Goal: Task Accomplishment & Management: Use online tool/utility

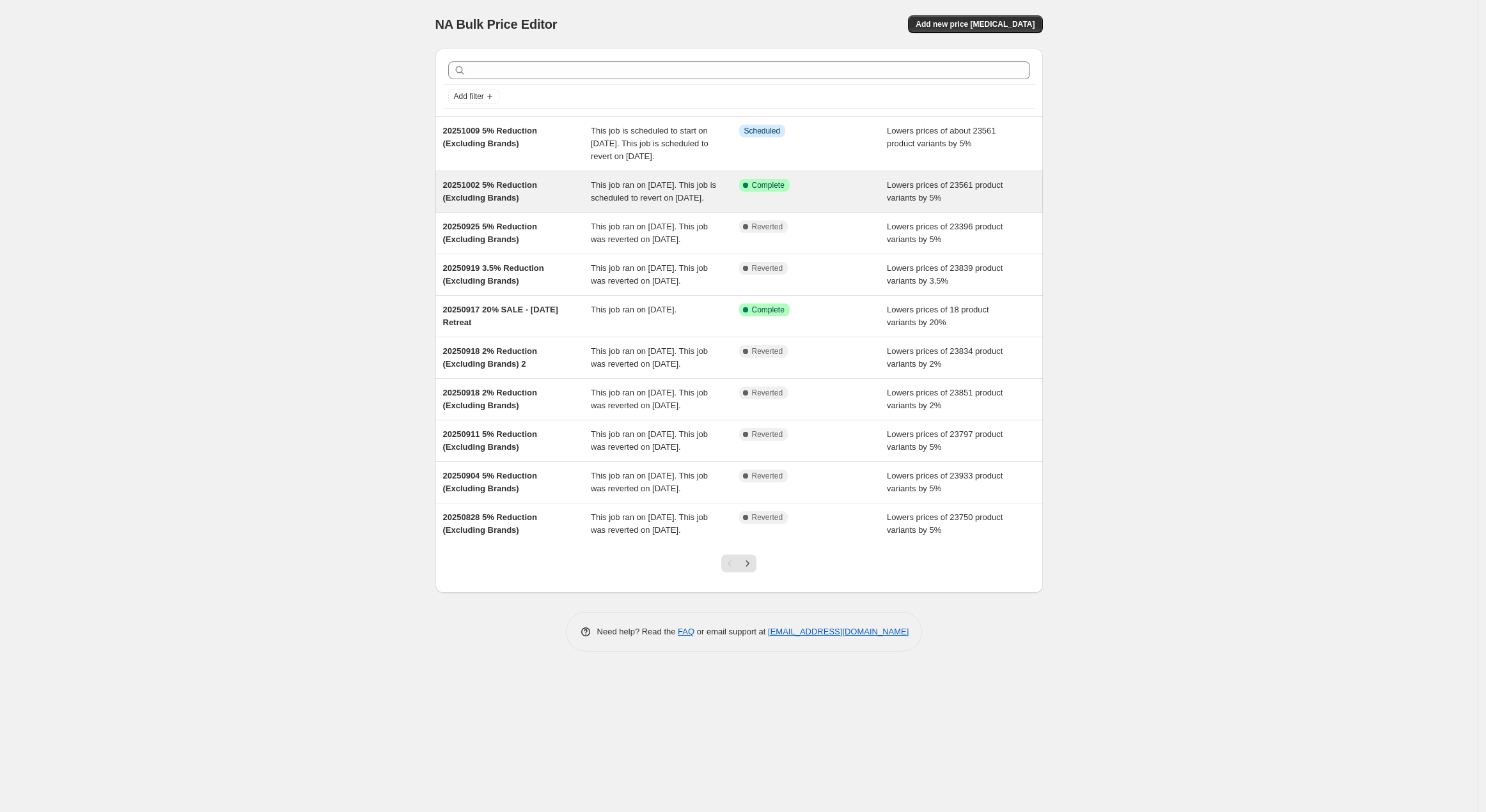
click at [547, 204] on div "20251002 5% Reduction (Excluding Brands)" at bounding box center [517, 191] width 149 height 25
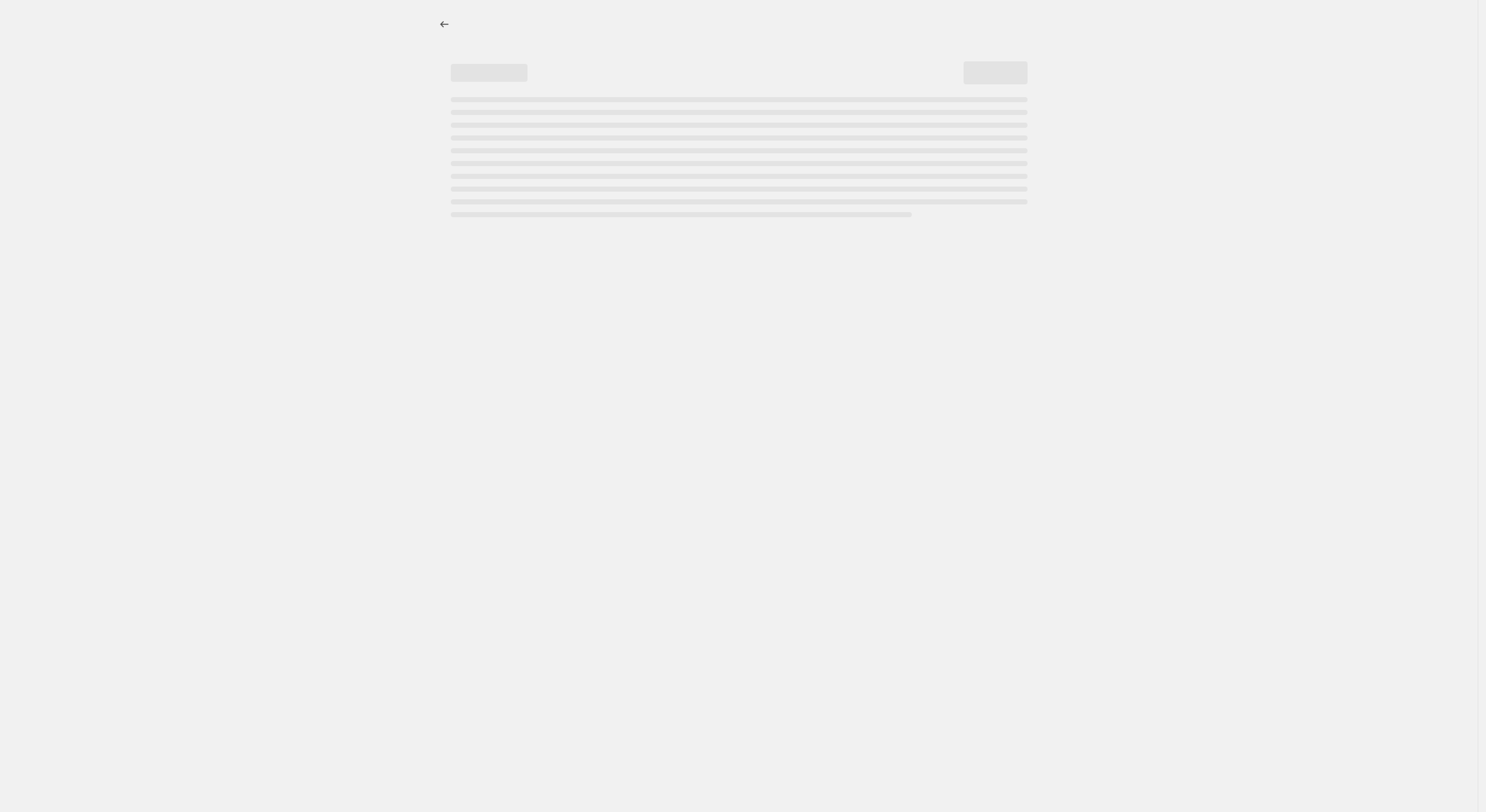
select select "percentage"
select select "no_change"
select select "vendor"
select select "not_equal"
select select "vendor"
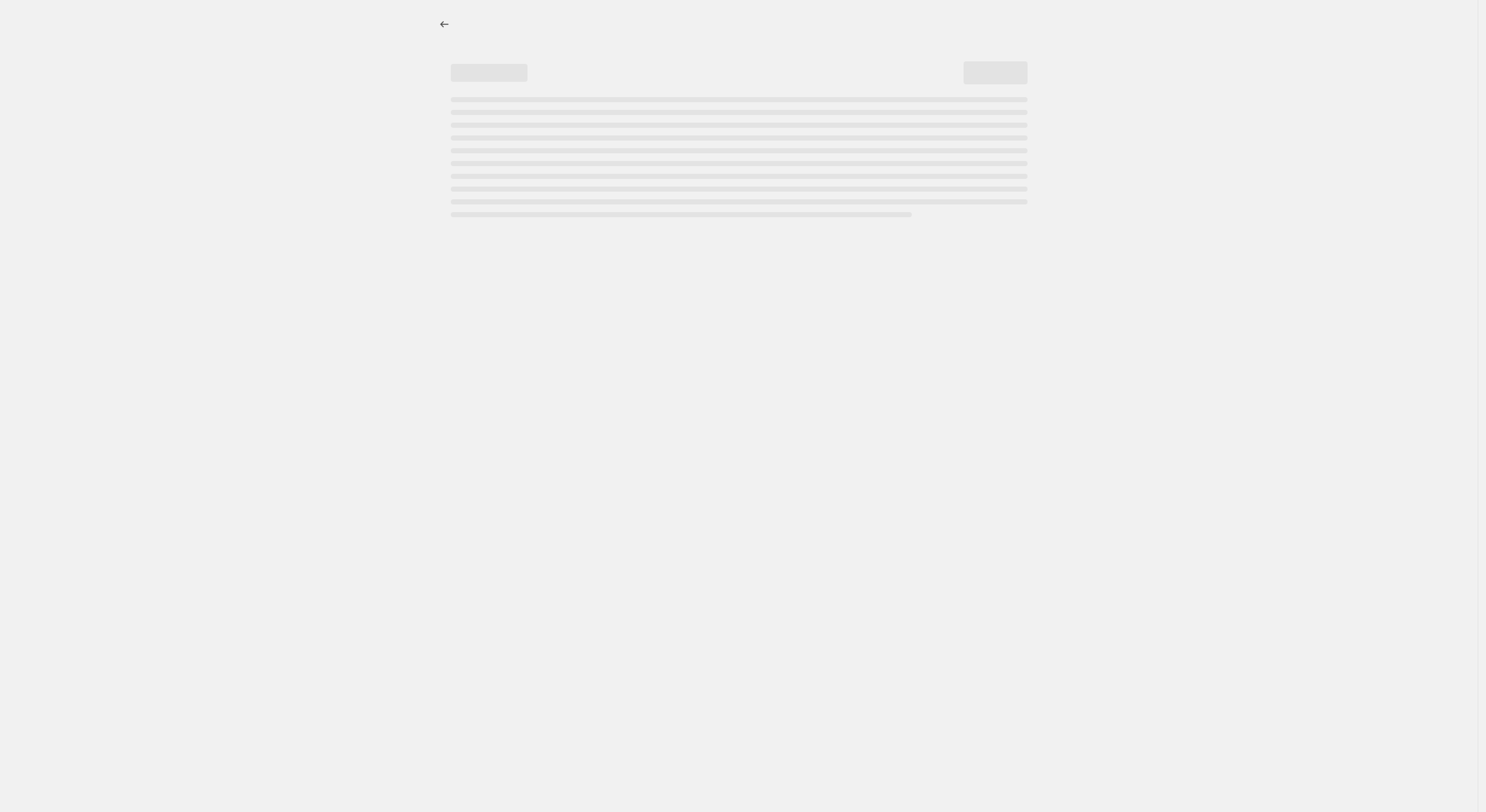
select select "not_equal"
select select "vendor"
select select "not_equal"
select select "vendor"
select select "not_equal"
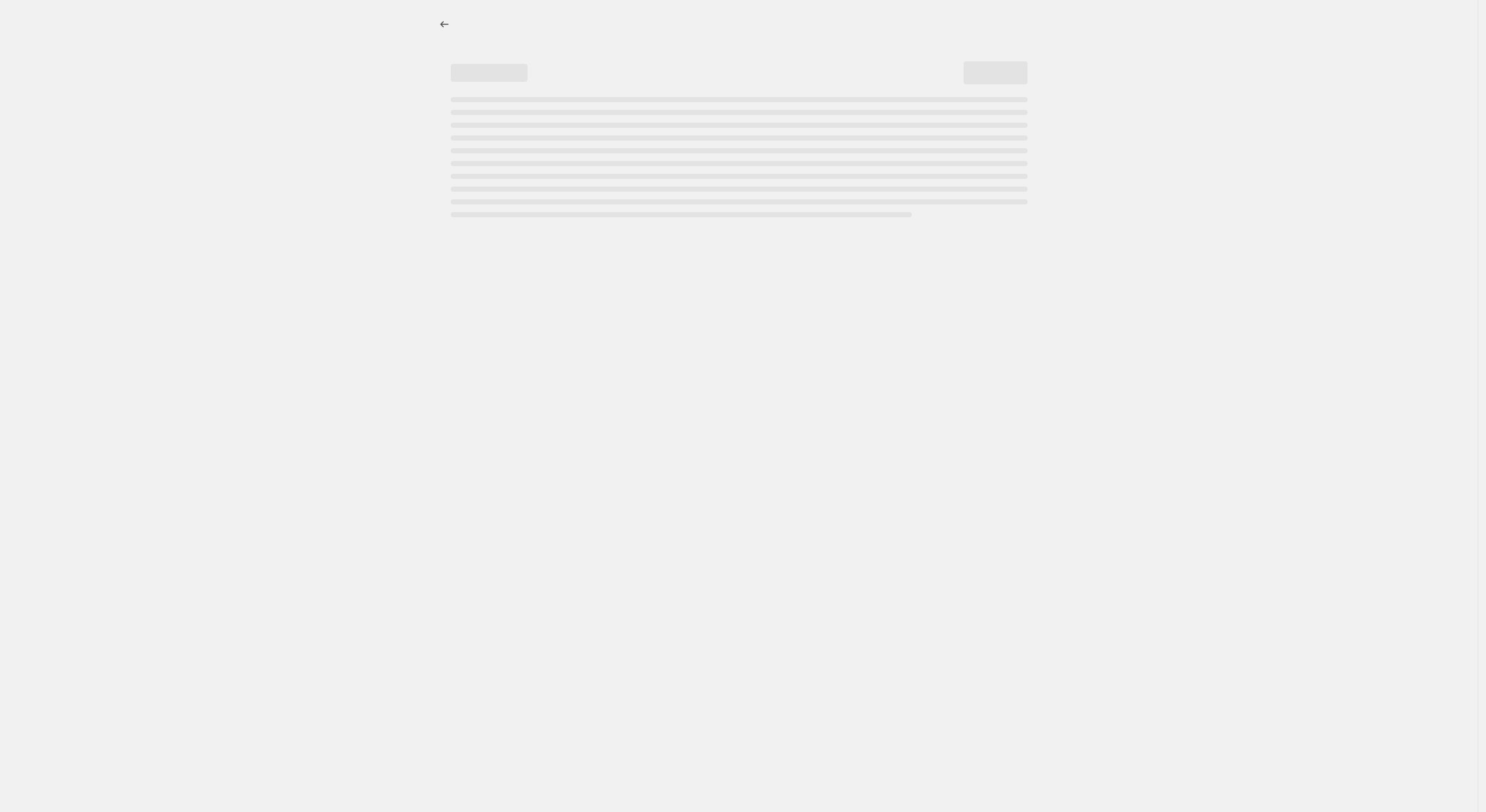
select select "vendor"
select select "not_equal"
select select "vendor"
select select "not_equal"
select select "product_status"
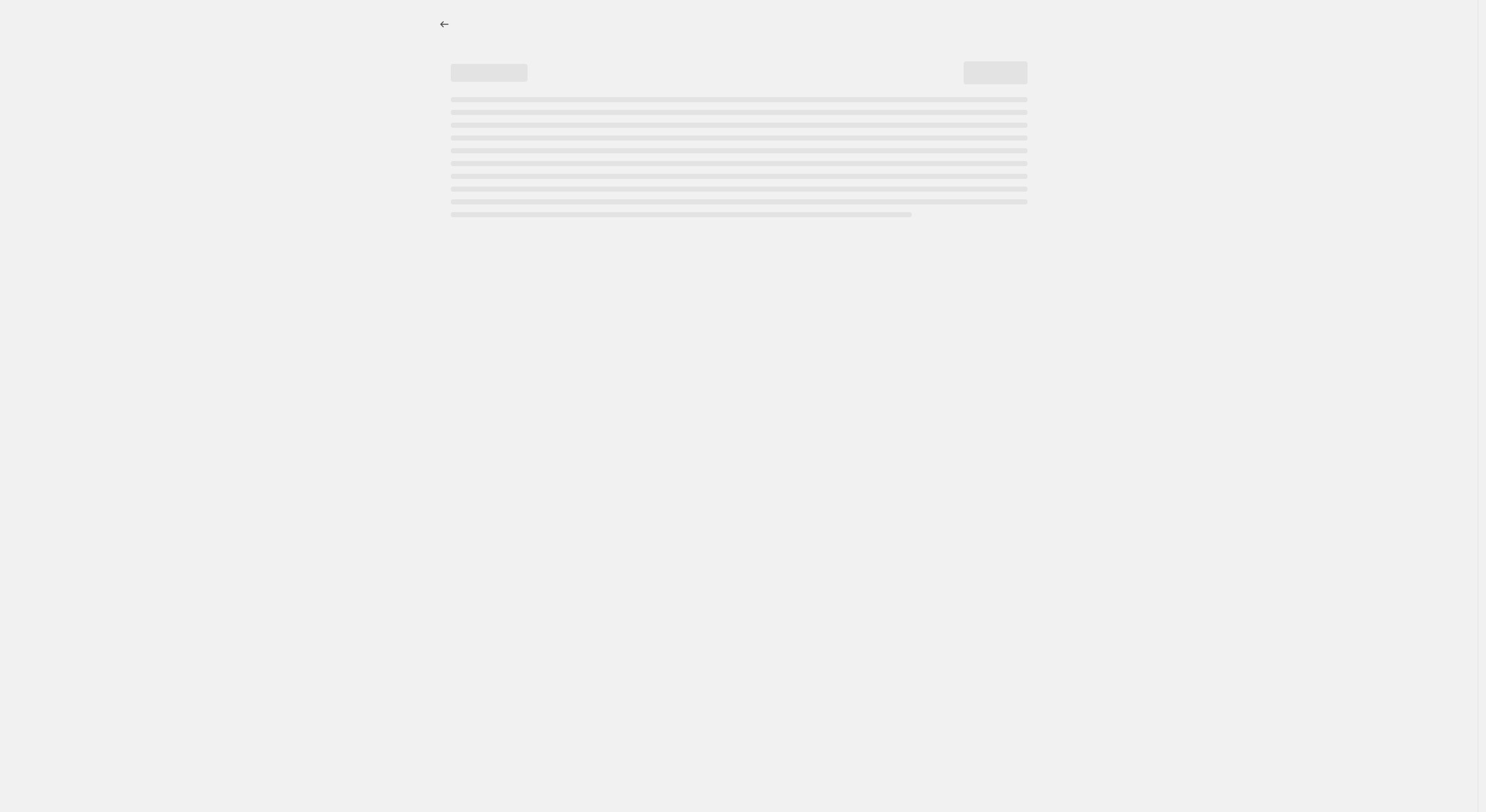
select select "not_equal"
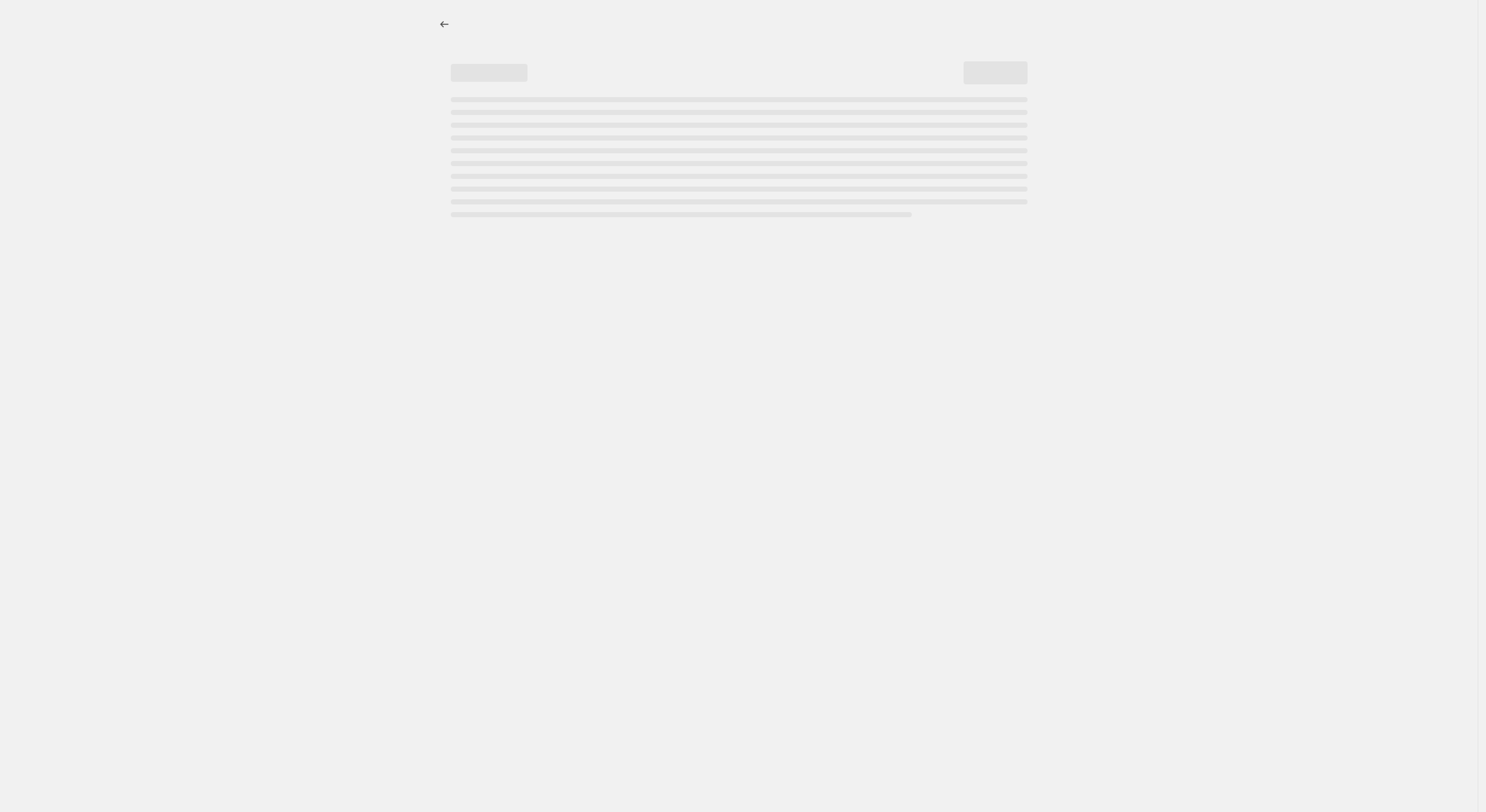
select select "not_equal"
select select "tag"
select select "not_equal"
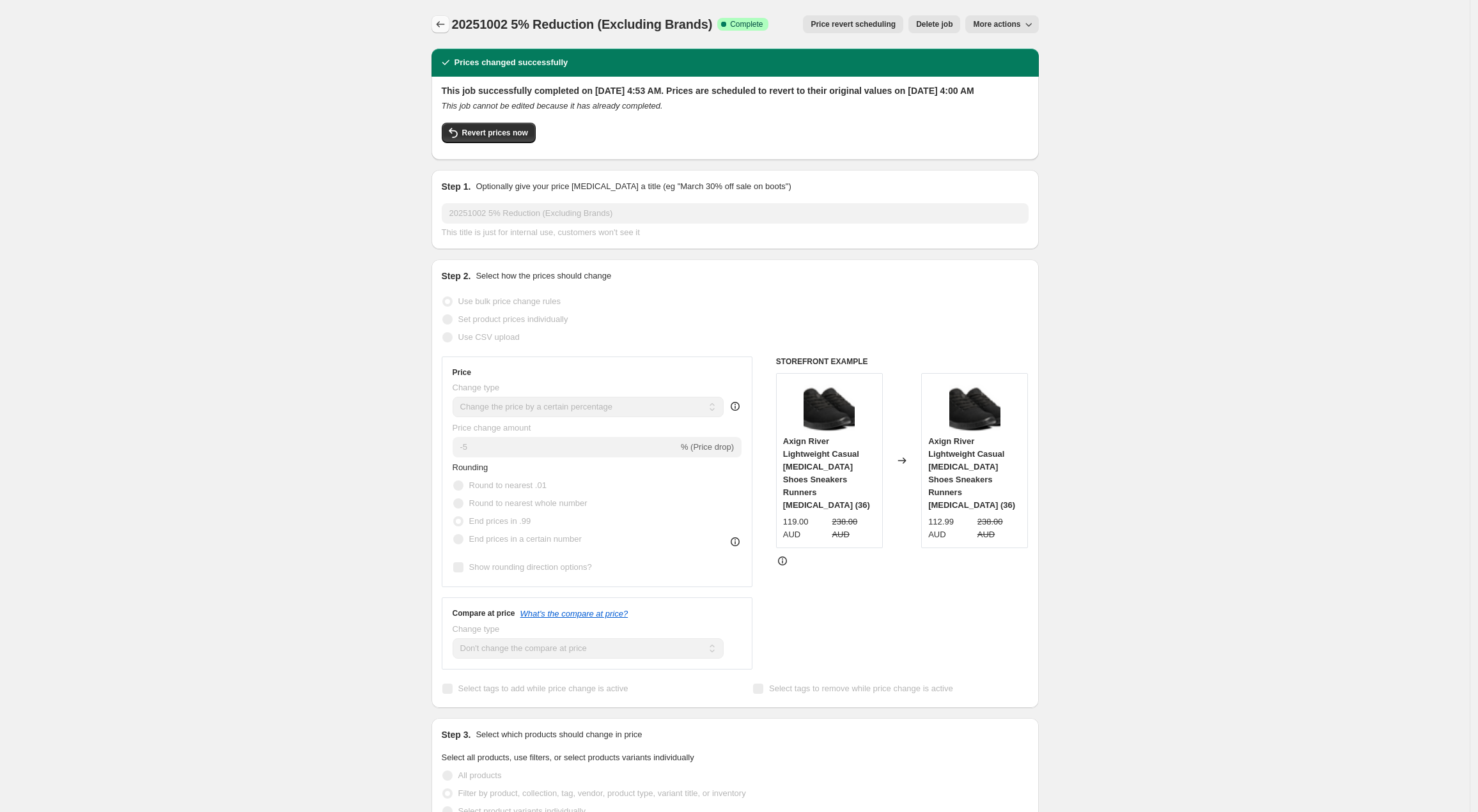
click at [446, 21] on icon "Price change jobs" at bounding box center [440, 25] width 13 height 13
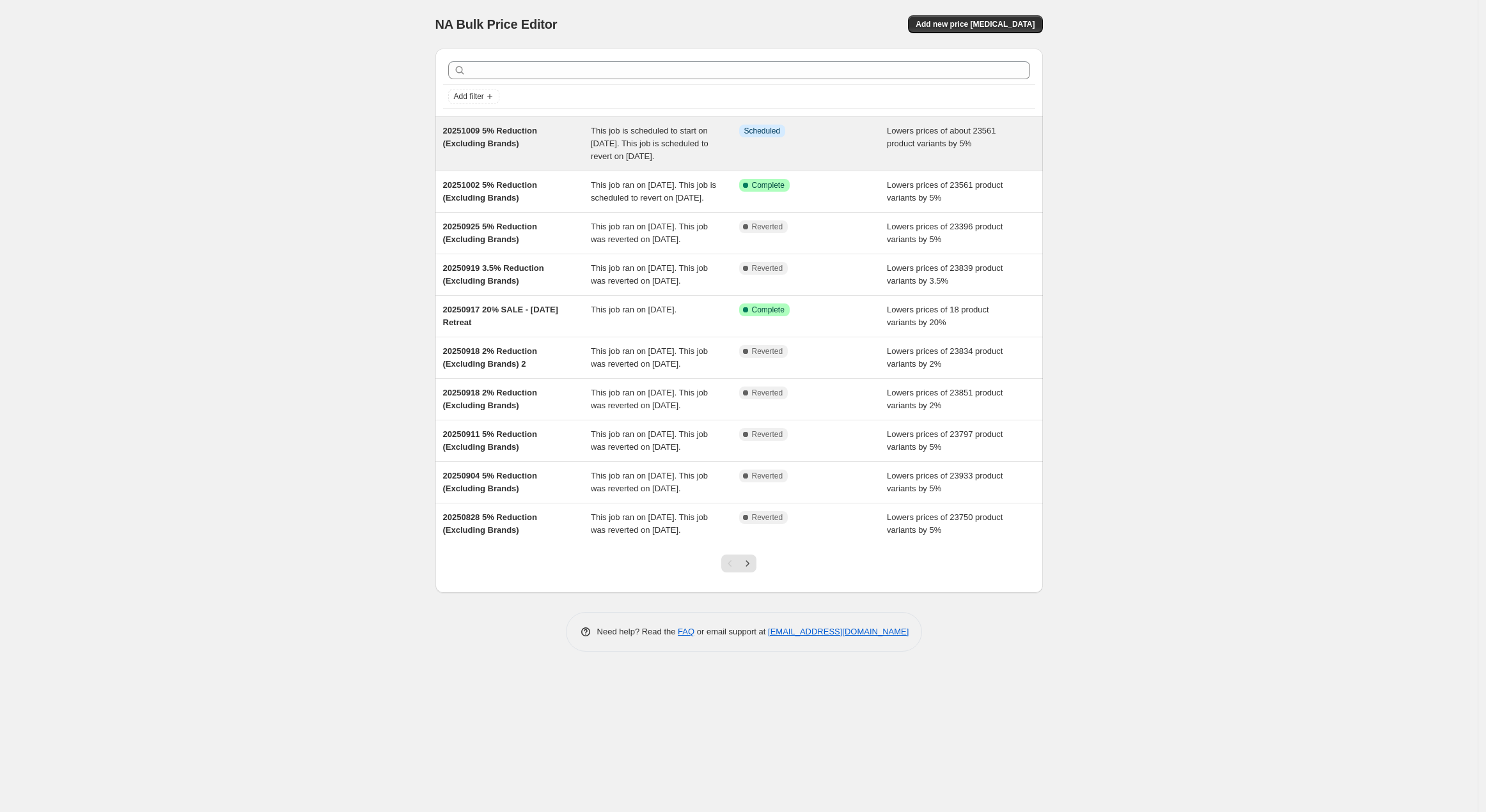
click at [546, 144] on div "20251009 5% Reduction (Excluding Brands)" at bounding box center [517, 144] width 149 height 39
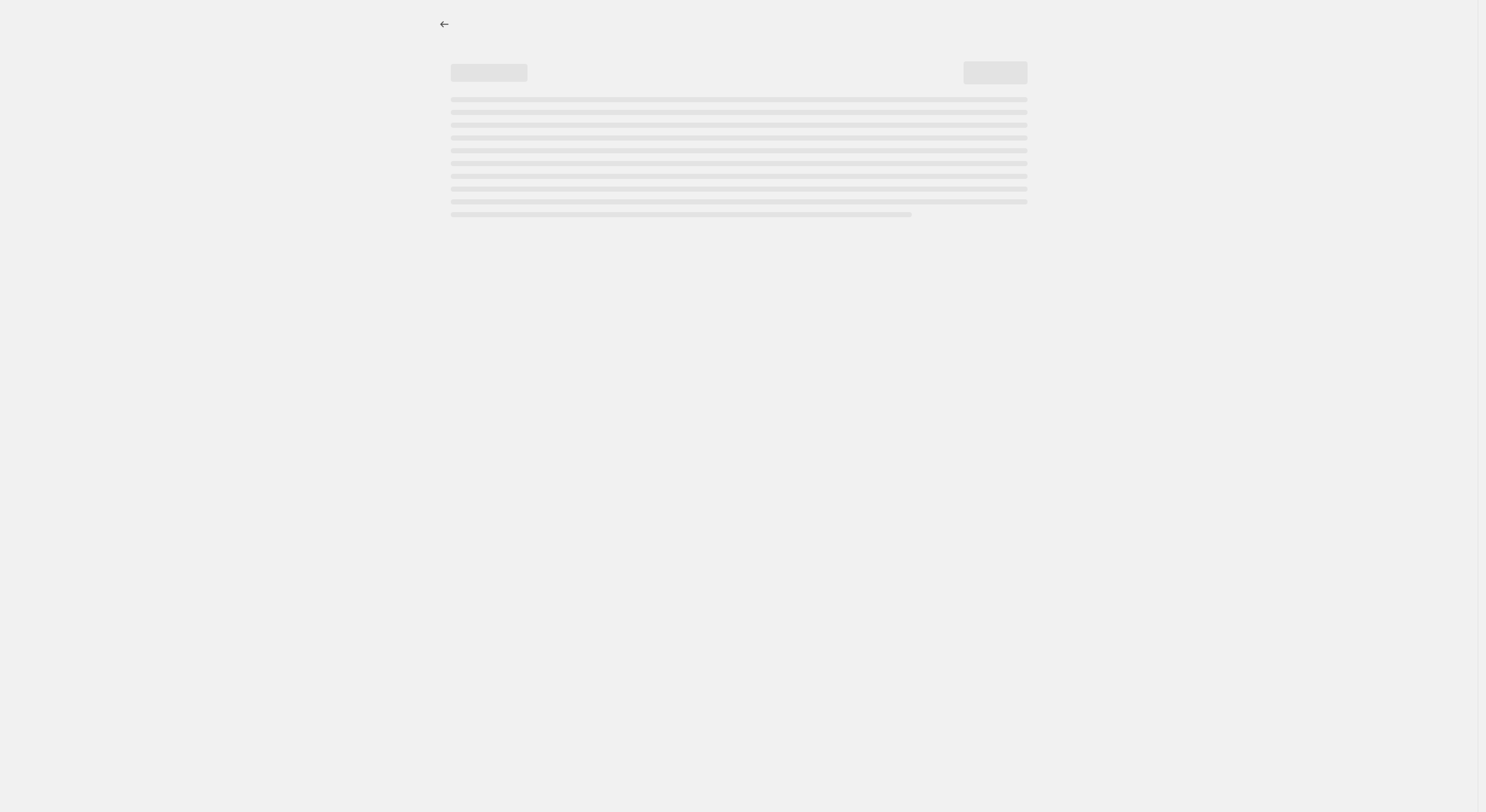
select select "percentage"
select select "no_change"
select select "vendor"
select select "not_equal"
select select "vendor"
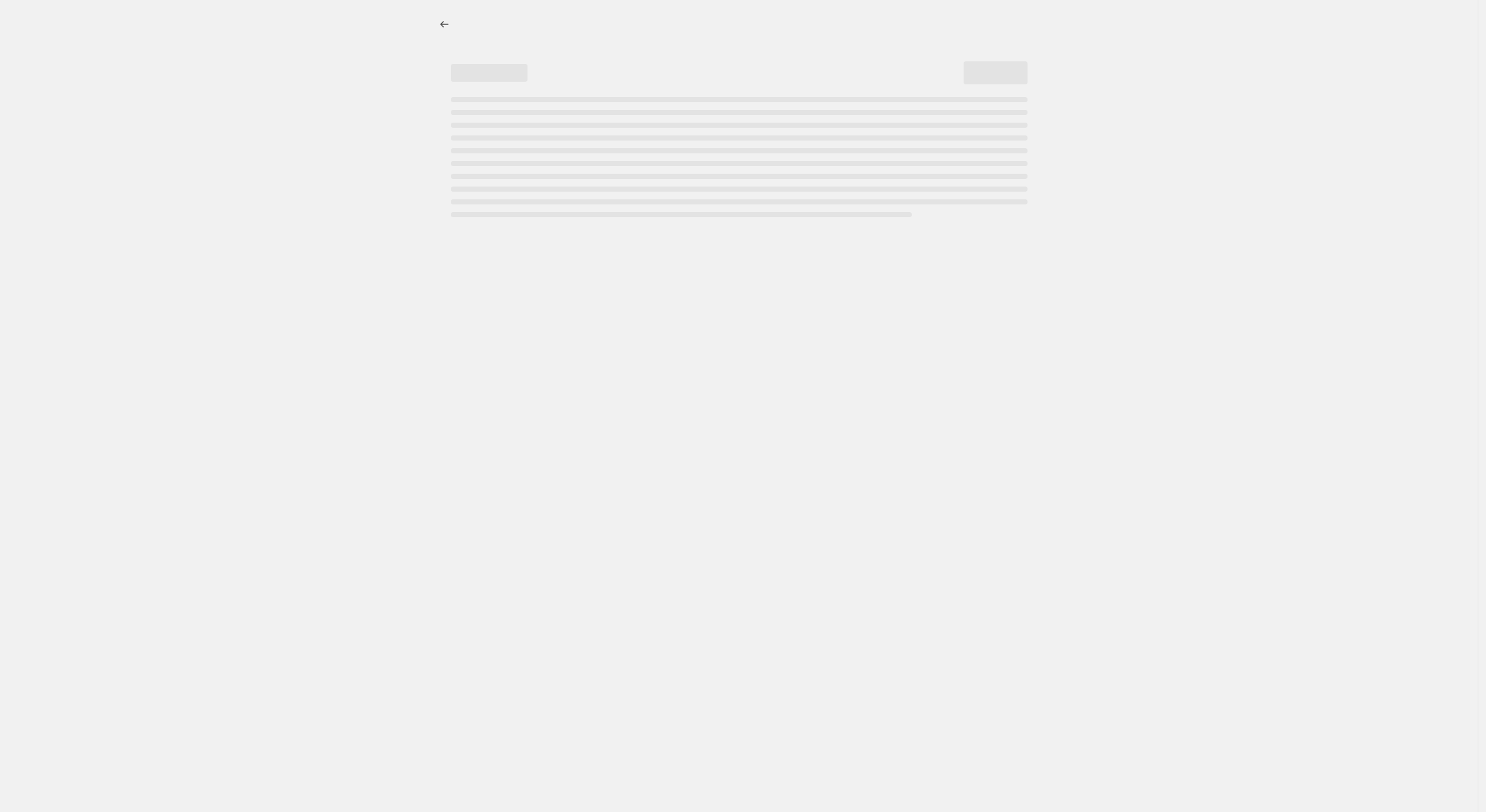
select select "not_equal"
select select "vendor"
select select "not_equal"
select select "vendor"
select select "not_equal"
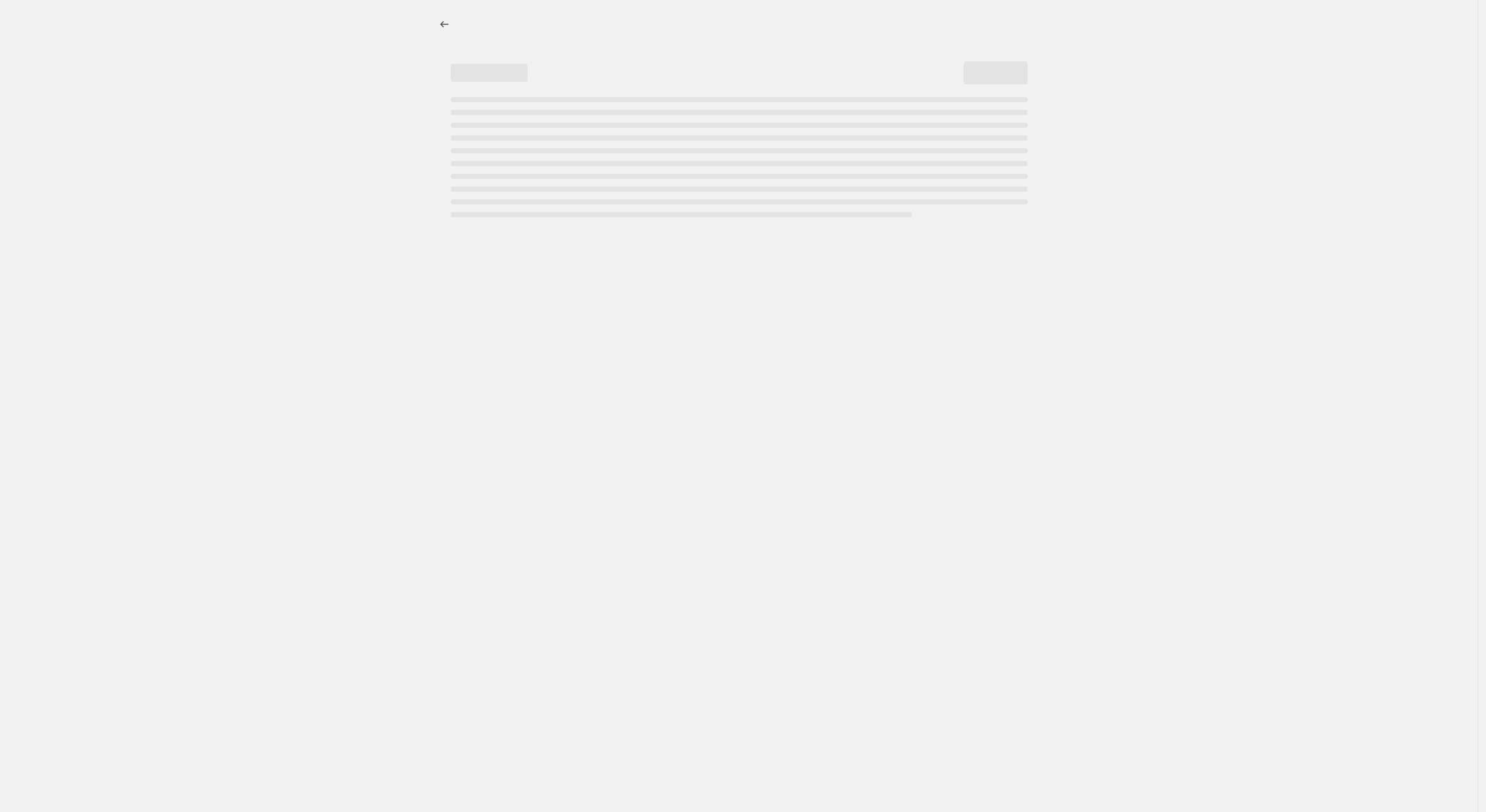
select select "vendor"
select select "not_equal"
select select "vendor"
select select "not_equal"
select select "product_status"
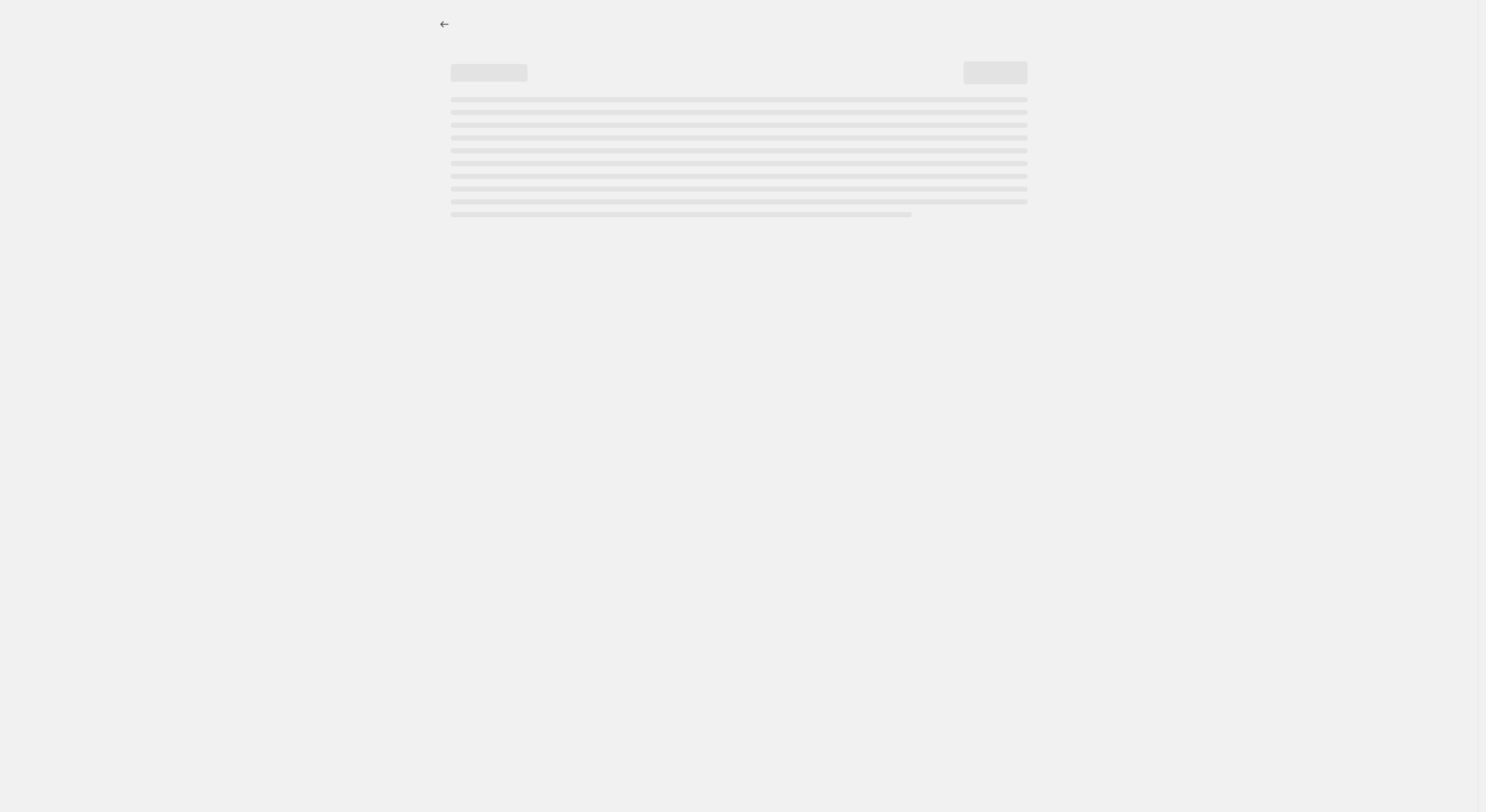
select select "not_equal"
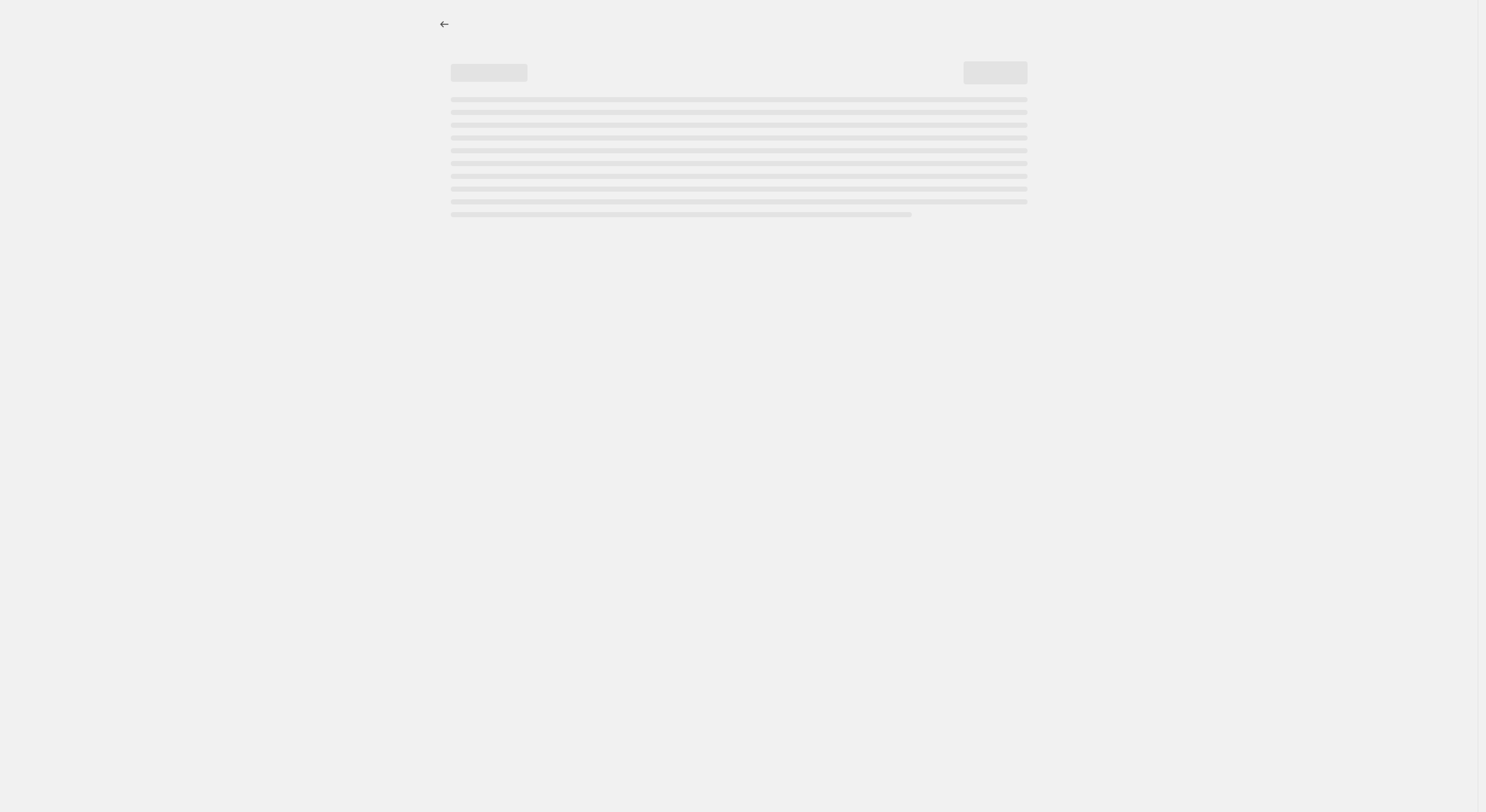
select select "not_equal"
select select "tag"
select select "not_equal"
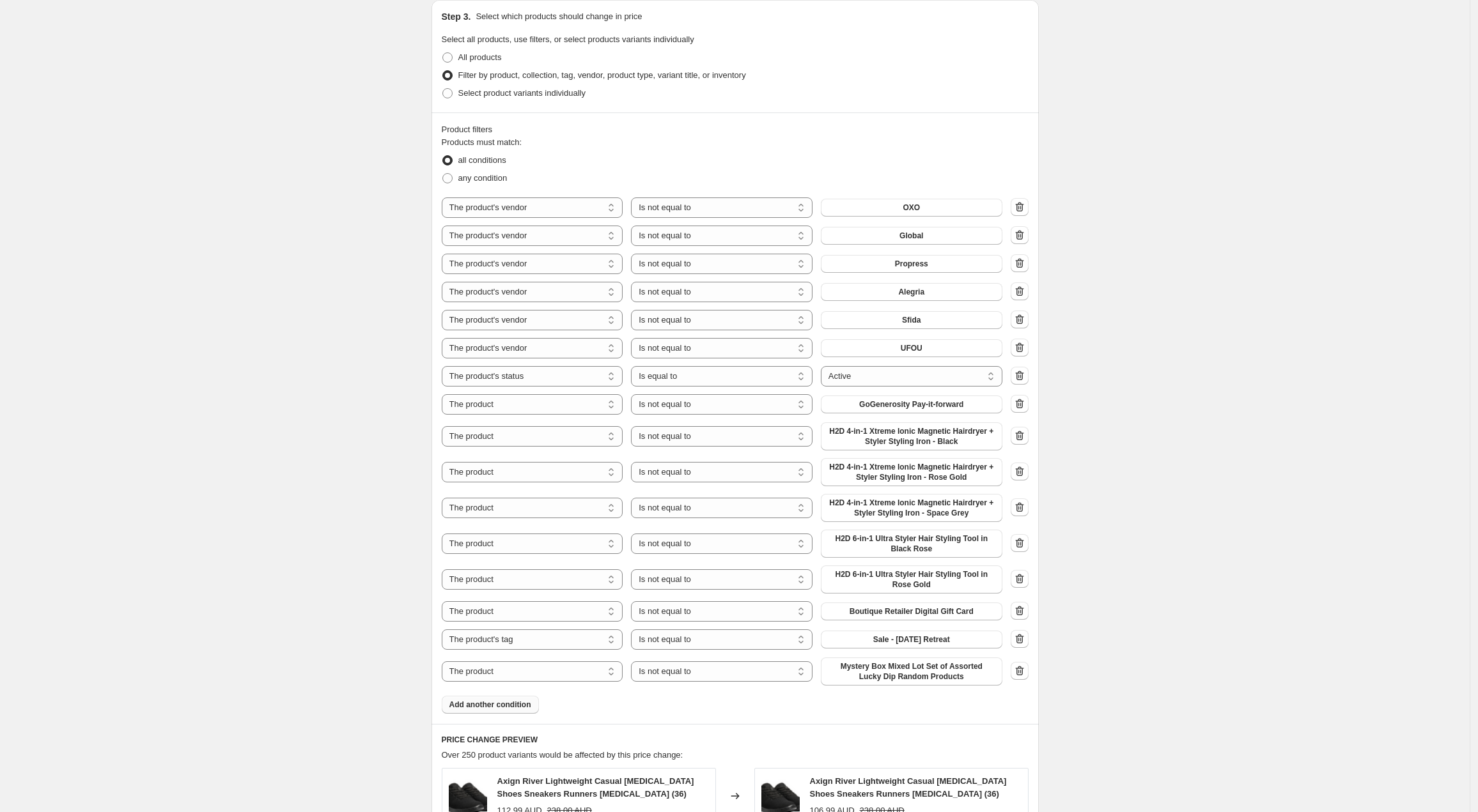
scroll to position [675, 0]
click at [513, 708] on button "Add another condition" at bounding box center [490, 705] width 97 height 18
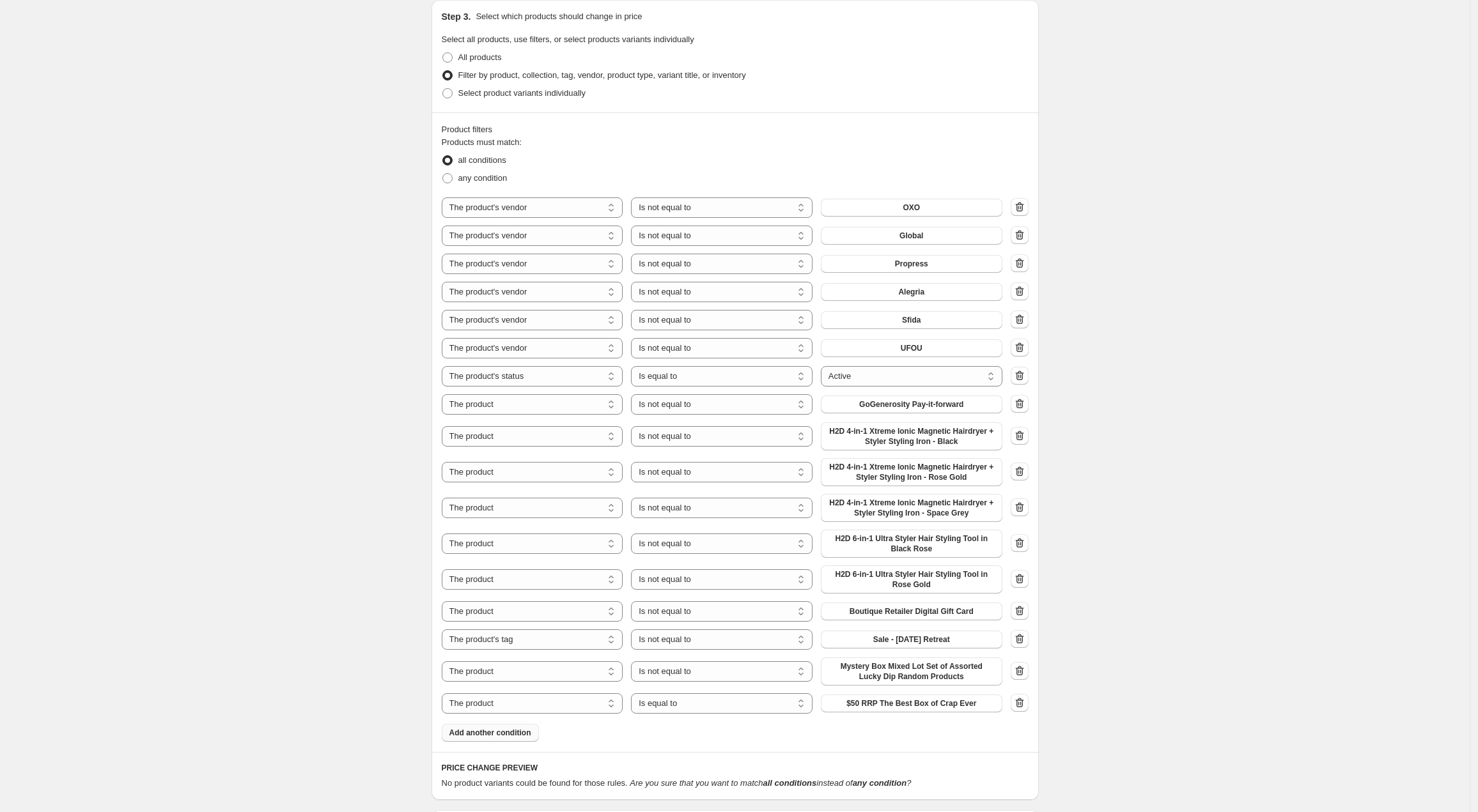
click at [517, 735] on span "Add another condition" at bounding box center [490, 733] width 82 height 10
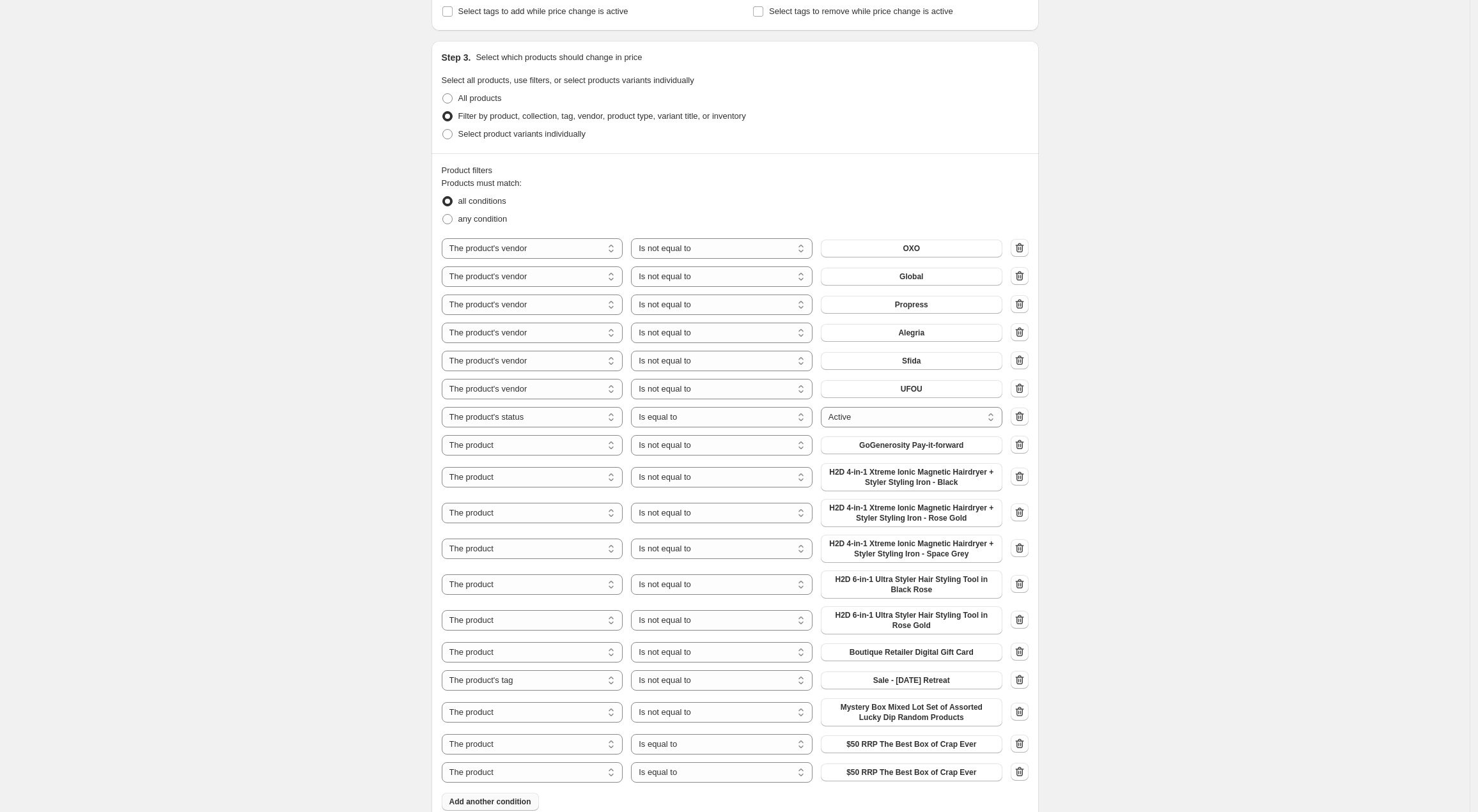
scroll to position [694, 0]
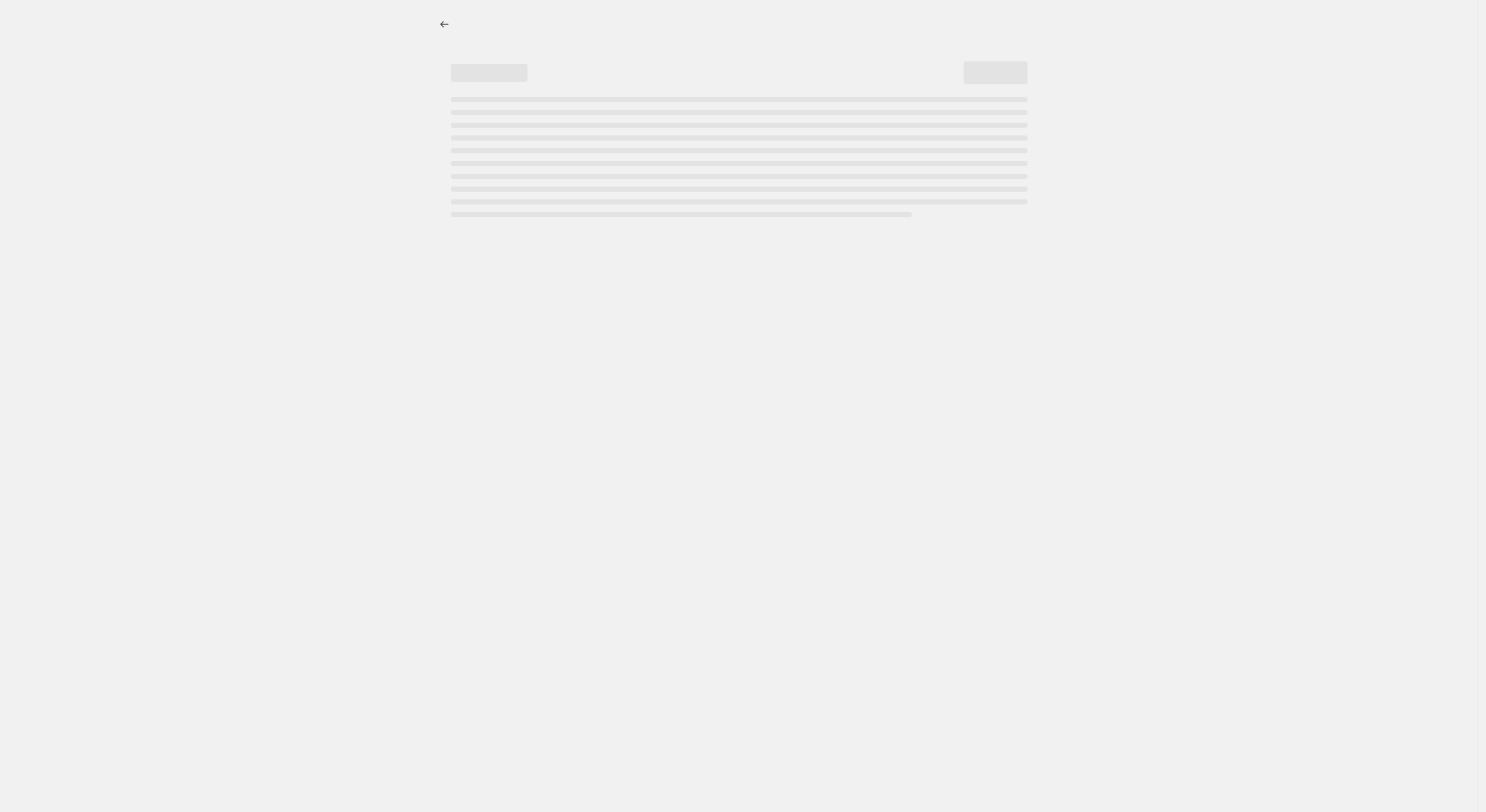
select select "percentage"
select select "no_change"
select select "vendor"
select select "not_equal"
select select "vendor"
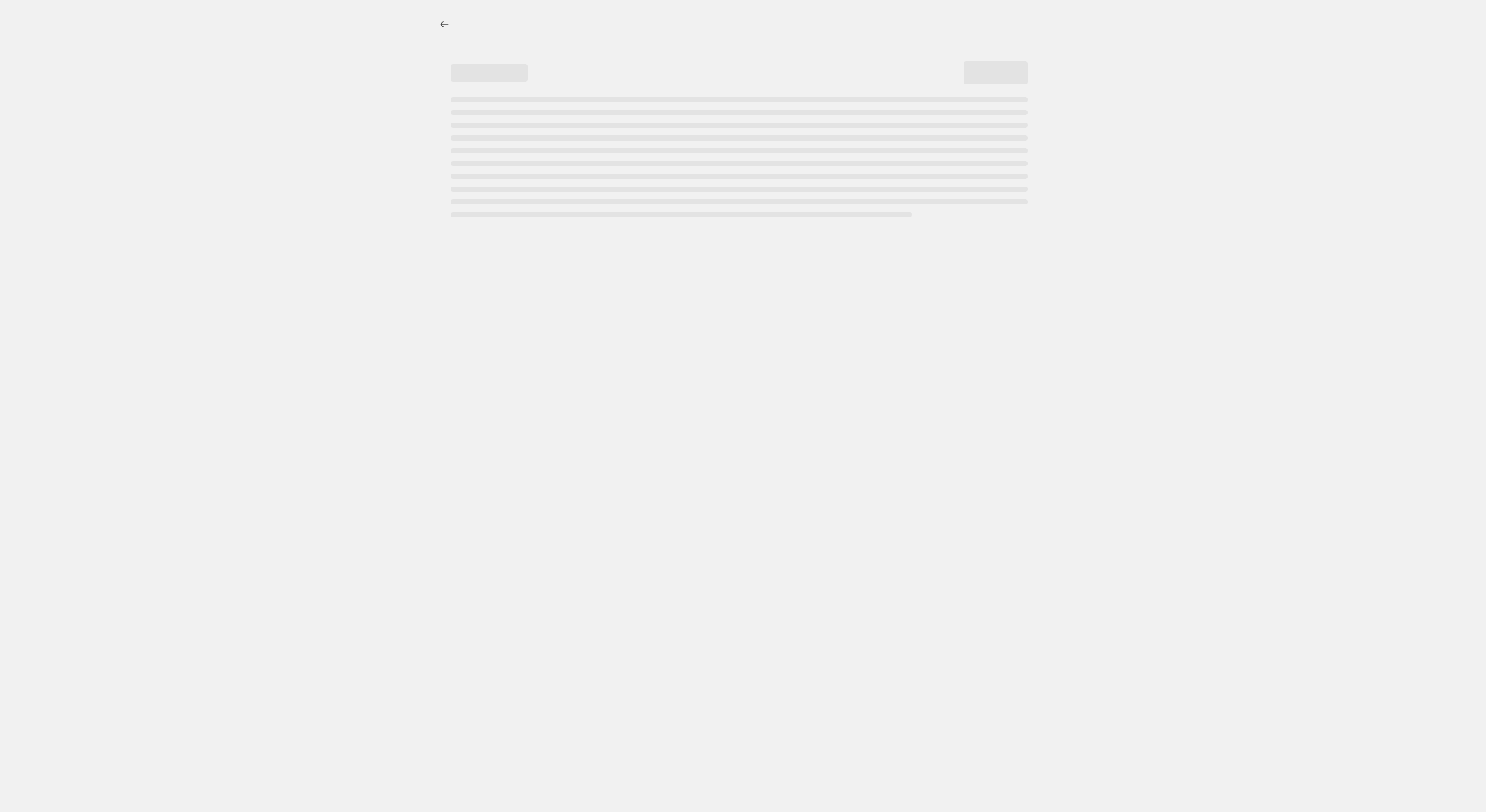
select select "not_equal"
select select "vendor"
select select "not_equal"
select select "vendor"
select select "not_equal"
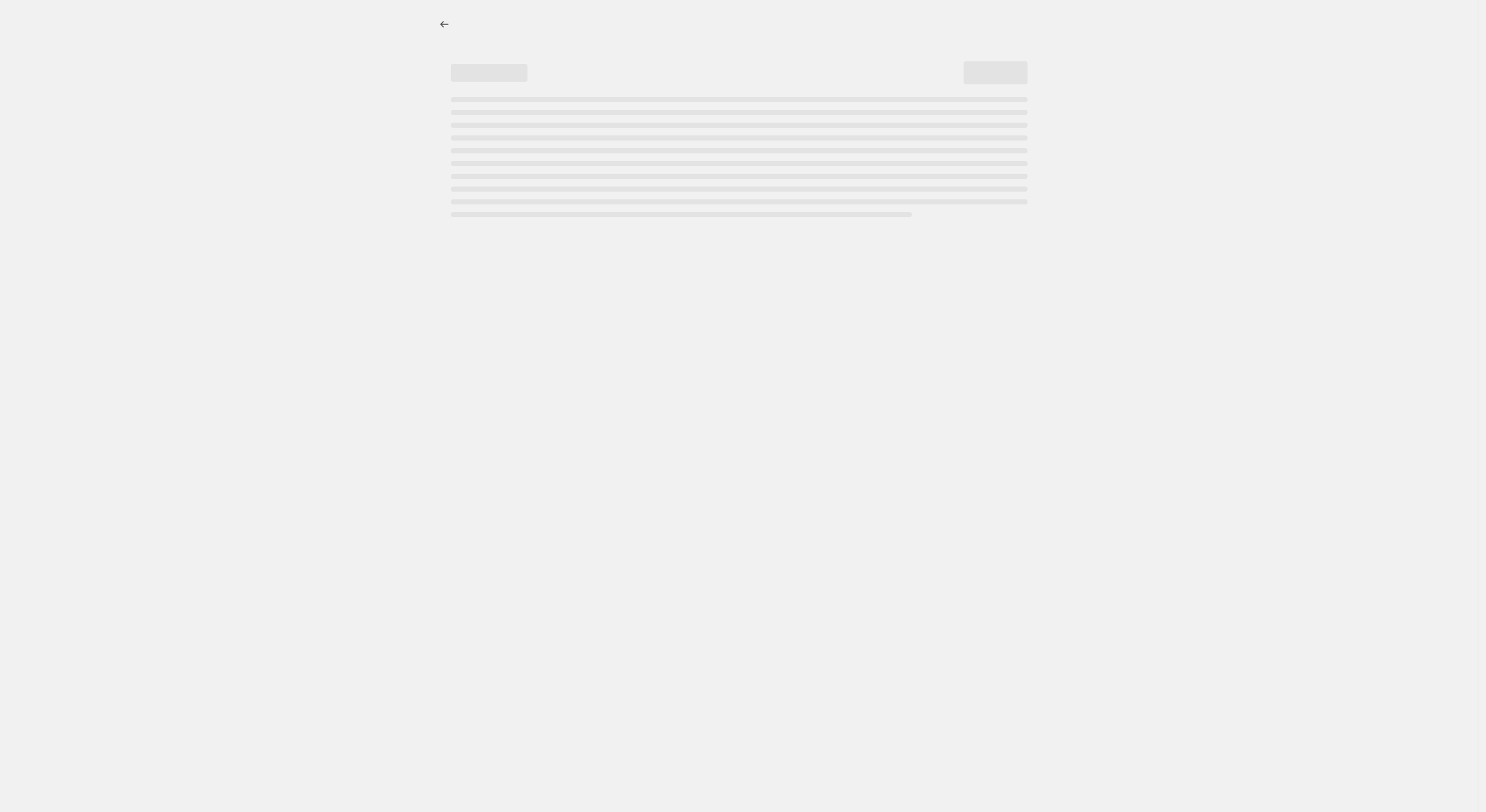
select select "vendor"
select select "not_equal"
select select "vendor"
select select "not_equal"
select select "product_status"
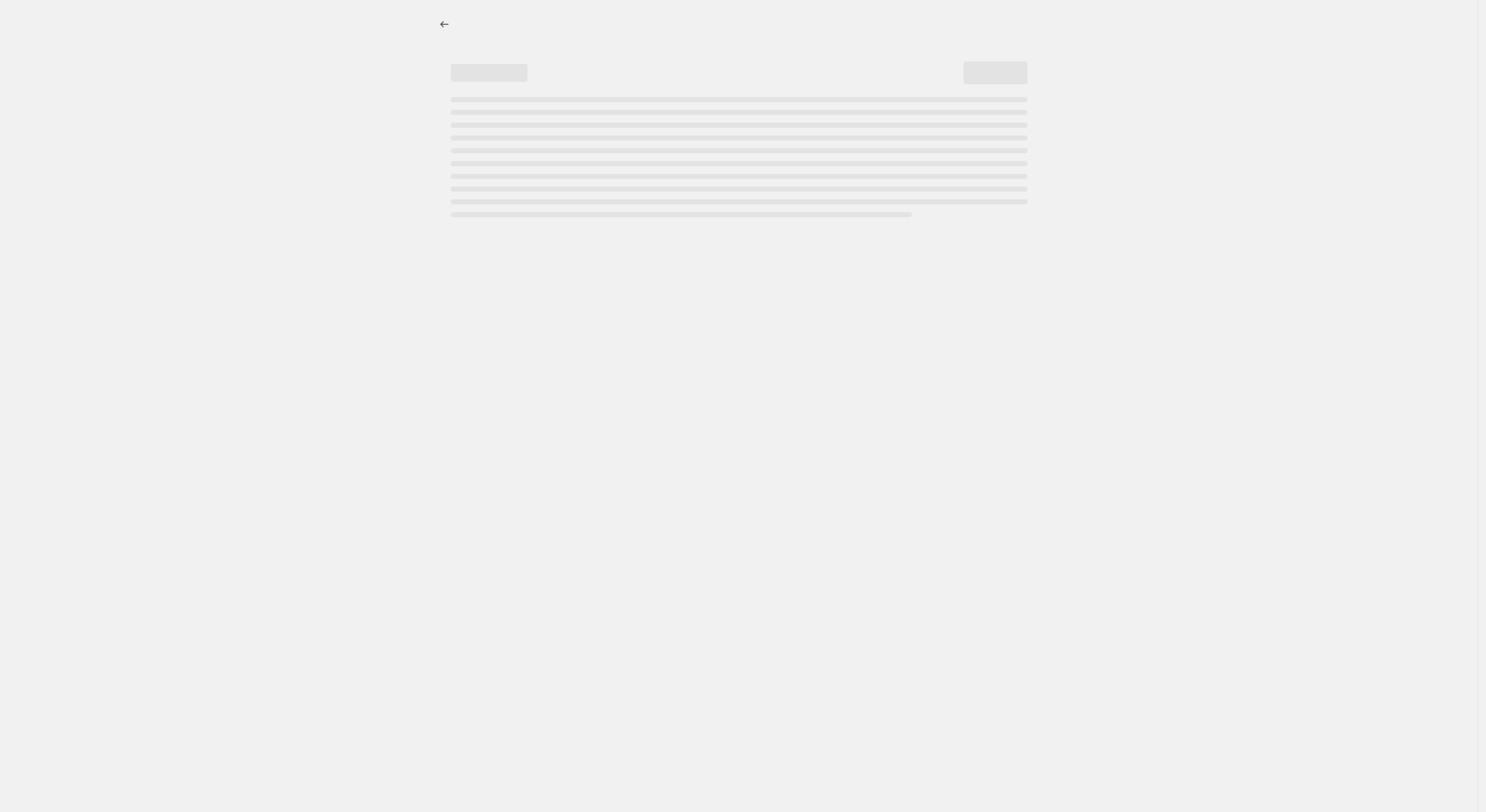
select select "not_equal"
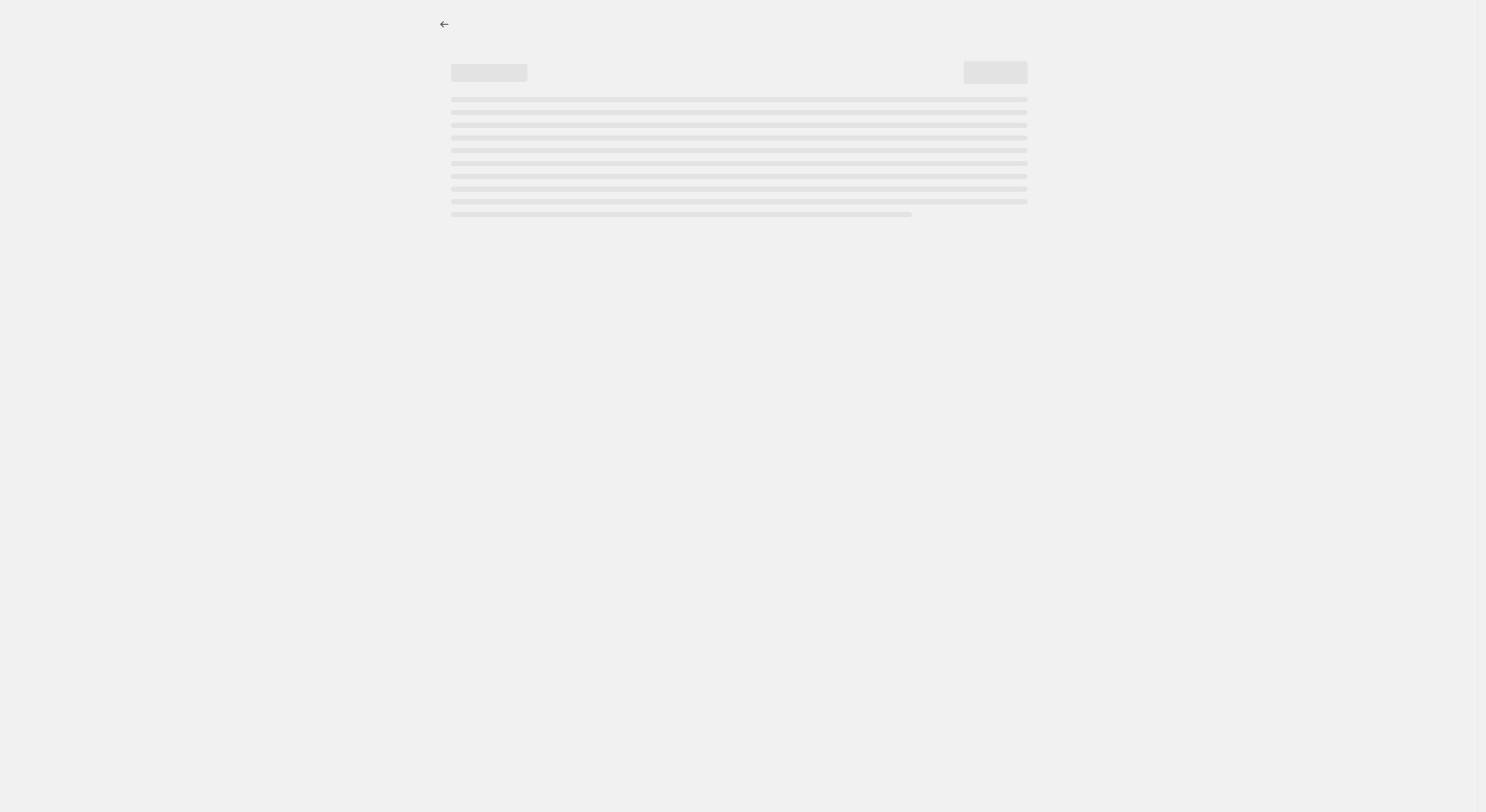
select select "not_equal"
select select "tag"
select select "not_equal"
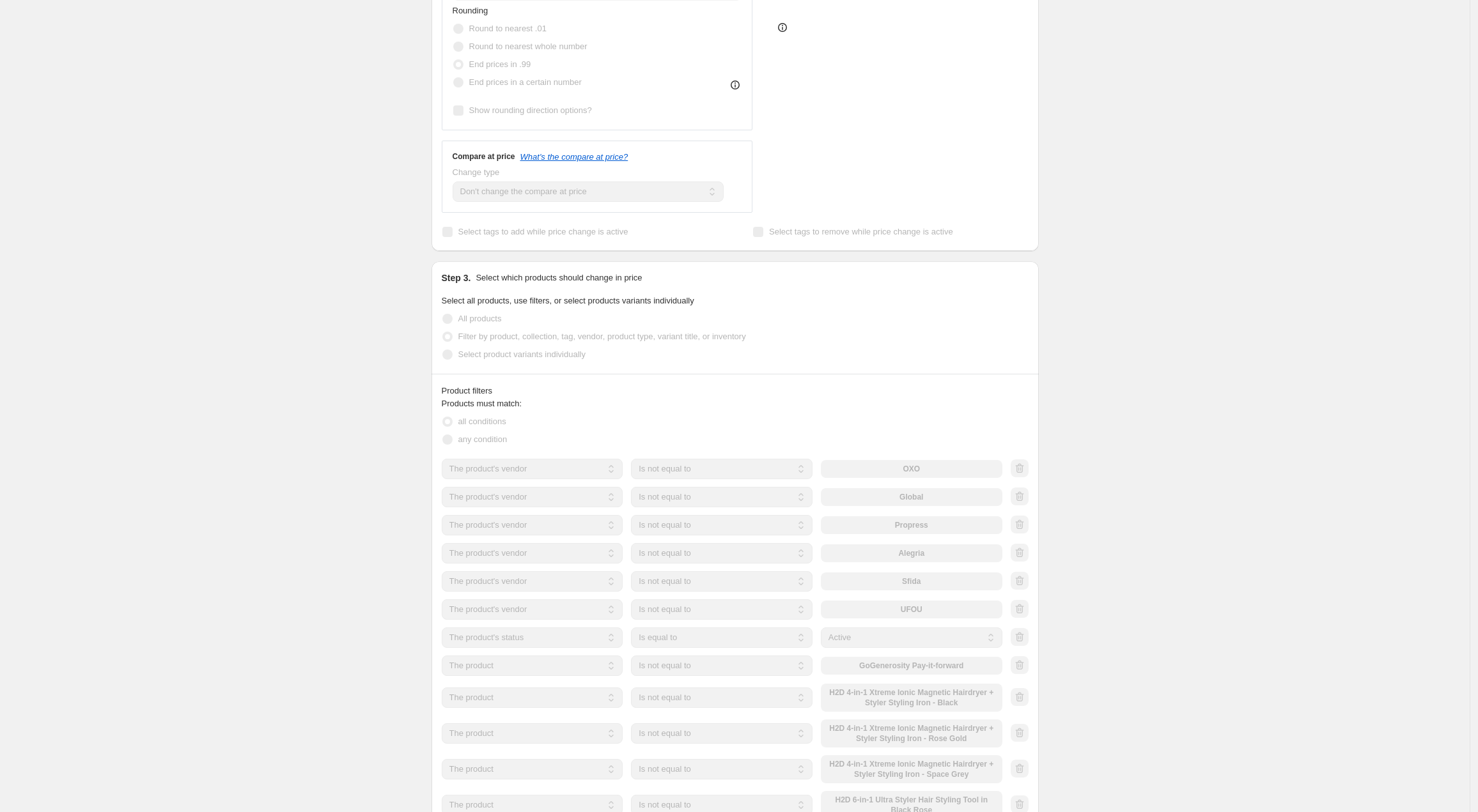
scroll to position [677, 0]
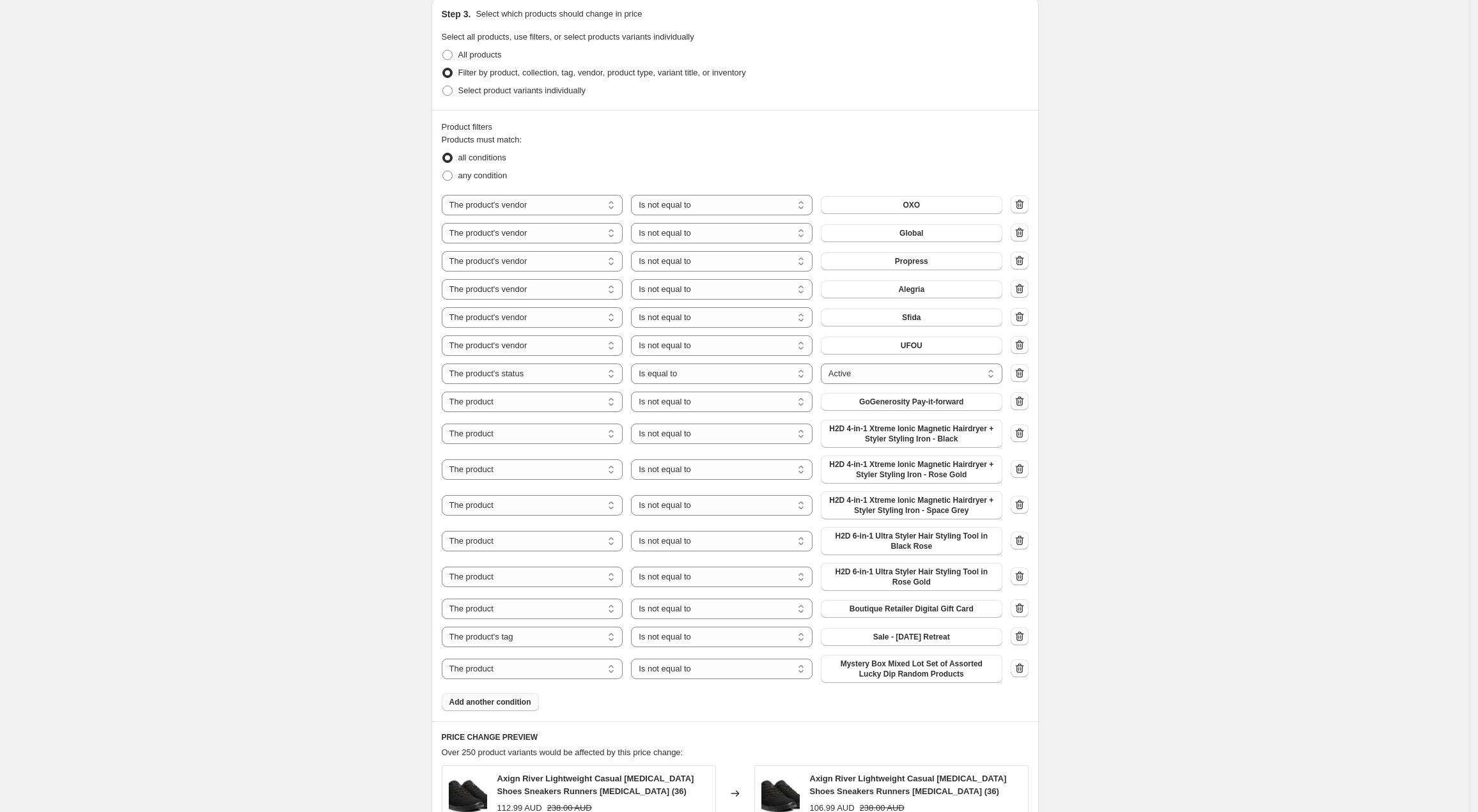
click at [494, 700] on span "Add another condition" at bounding box center [490, 702] width 82 height 10
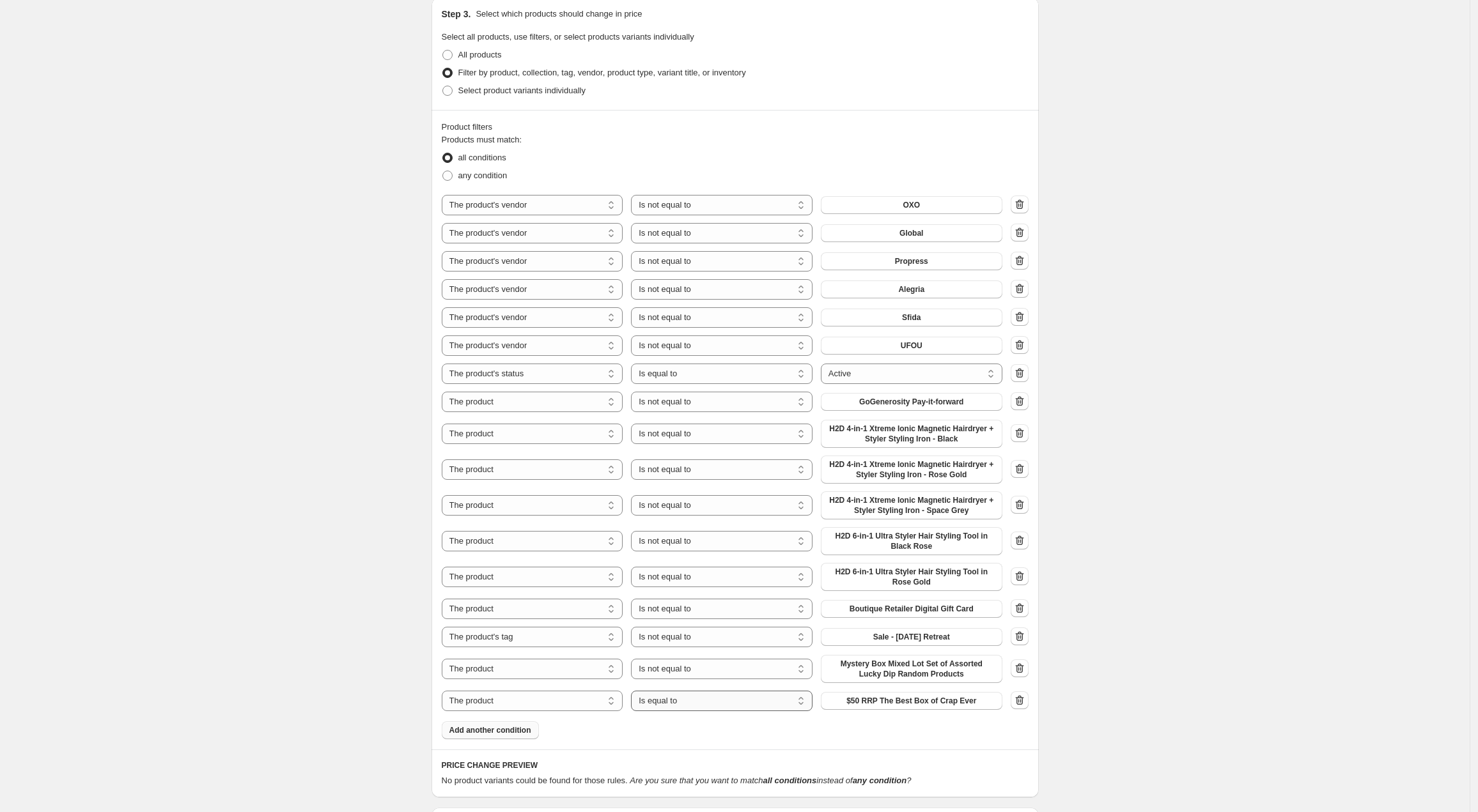
click at [702, 704] on select "Is equal to Is not equal to" at bounding box center [721, 700] width 181 height 21
click at [905, 697] on span "$50 RRP The Best Box of Crap Ever" at bounding box center [911, 701] width 130 height 10
click at [560, 696] on select "The product The product's collection The product's tag The product's vendor The…" at bounding box center [531, 700] width 181 height 21
select select "vendor"
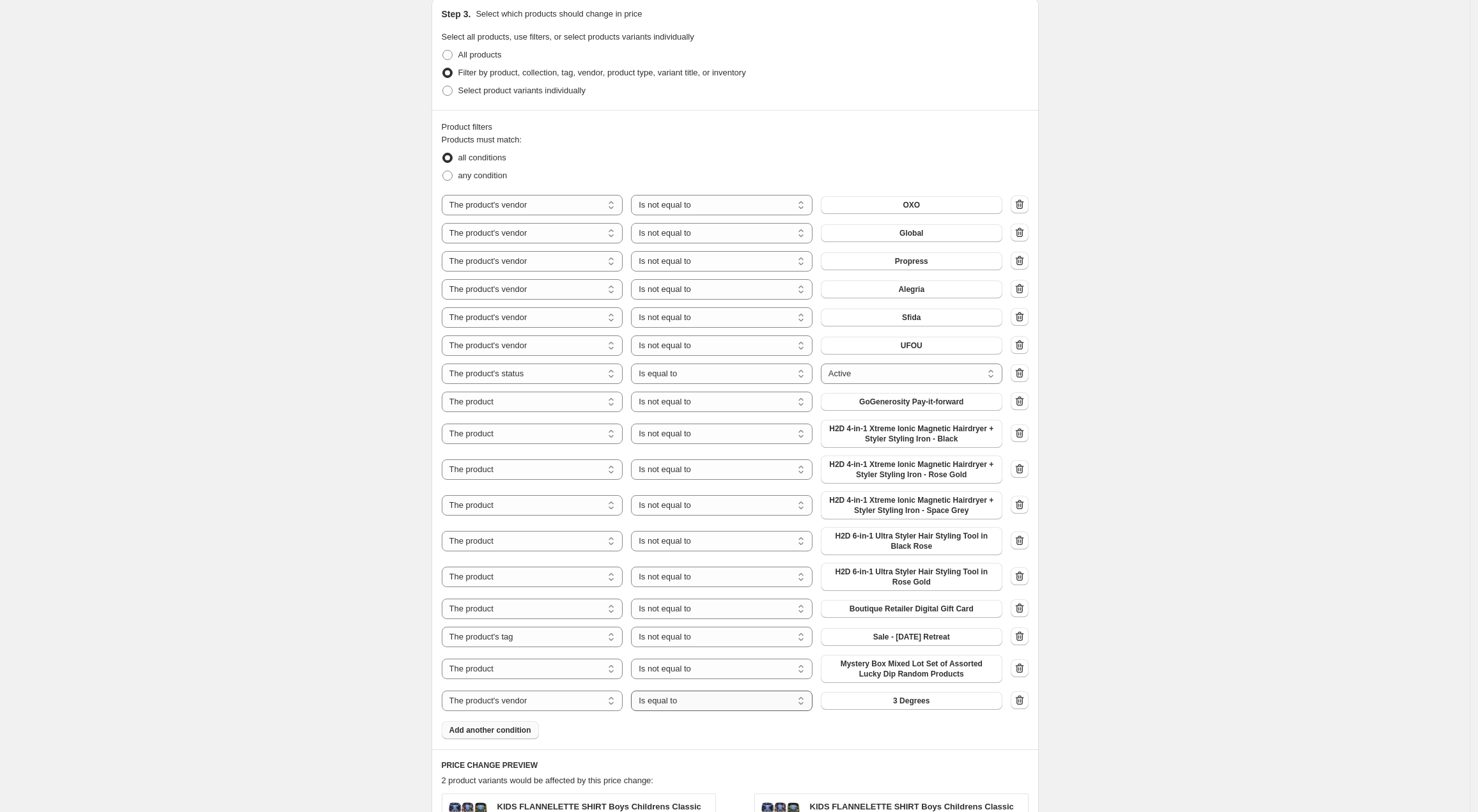
click at [687, 700] on select "Is equal to Is not equal to" at bounding box center [721, 700] width 181 height 21
select select "not_equal"
click at [886, 699] on button "3 Degrees" at bounding box center [911, 701] width 181 height 18
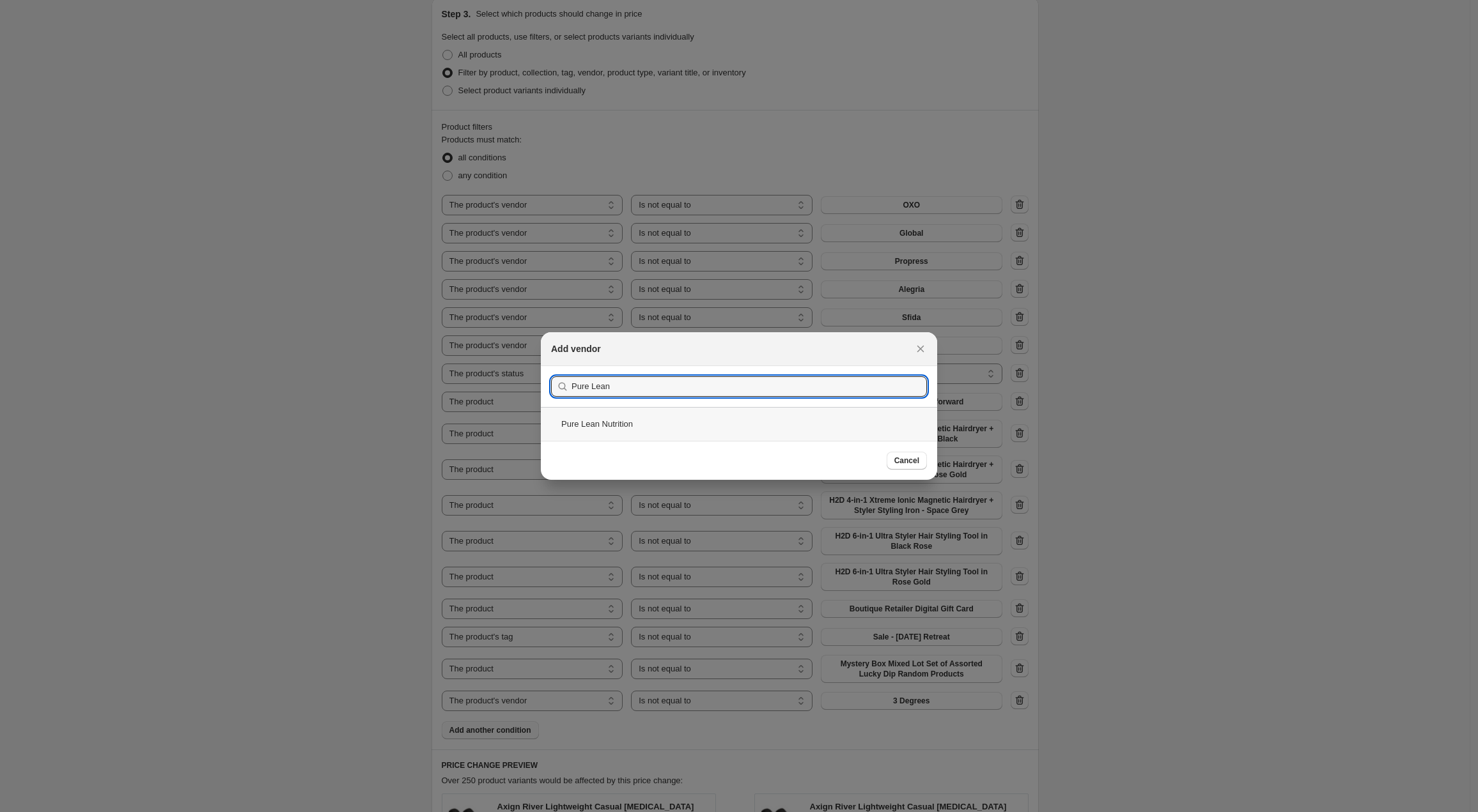
type input "Pure Lean"
click at [605, 415] on div "Pure Lean Nutrition" at bounding box center [738, 423] width 396 height 34
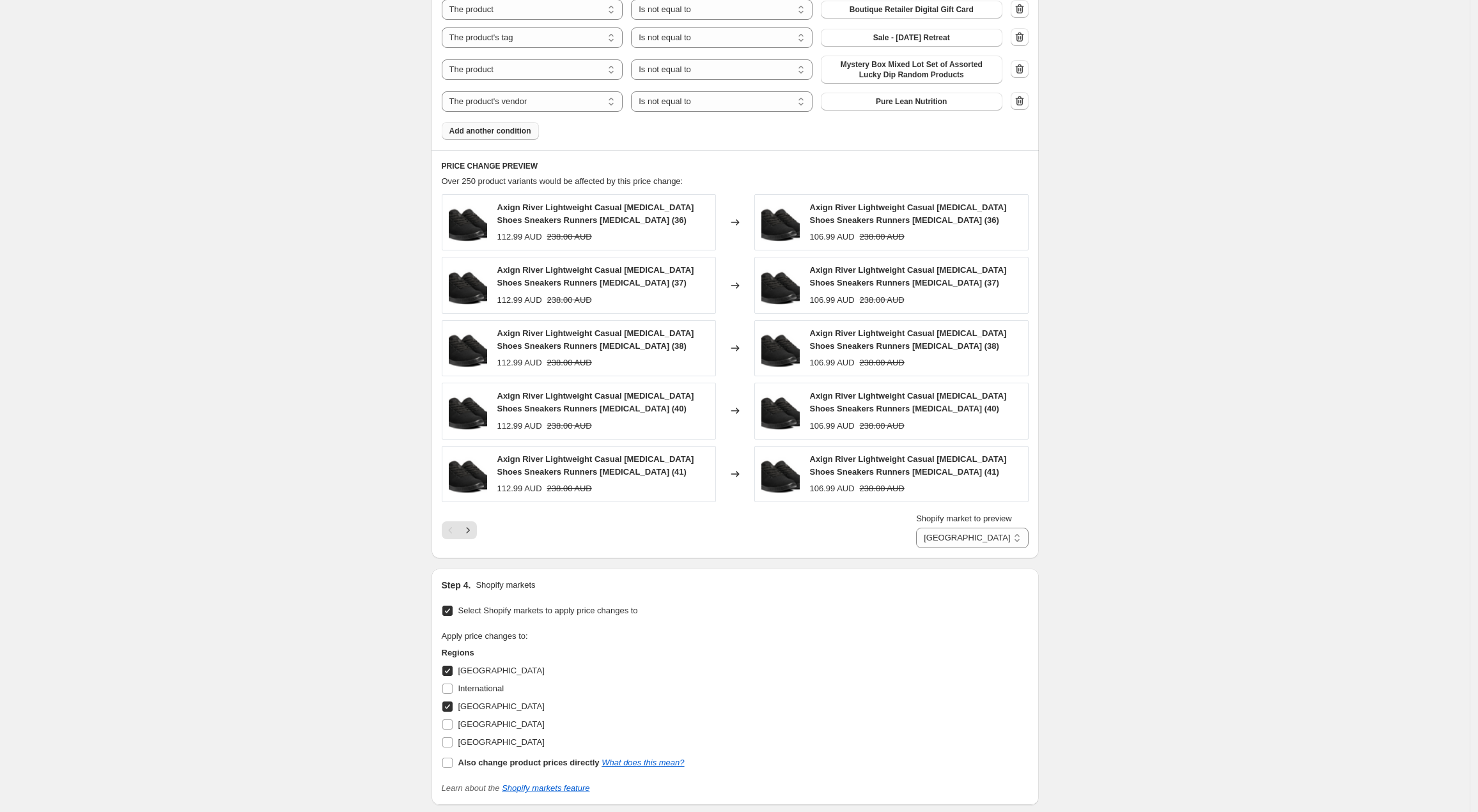
scroll to position [1681, 0]
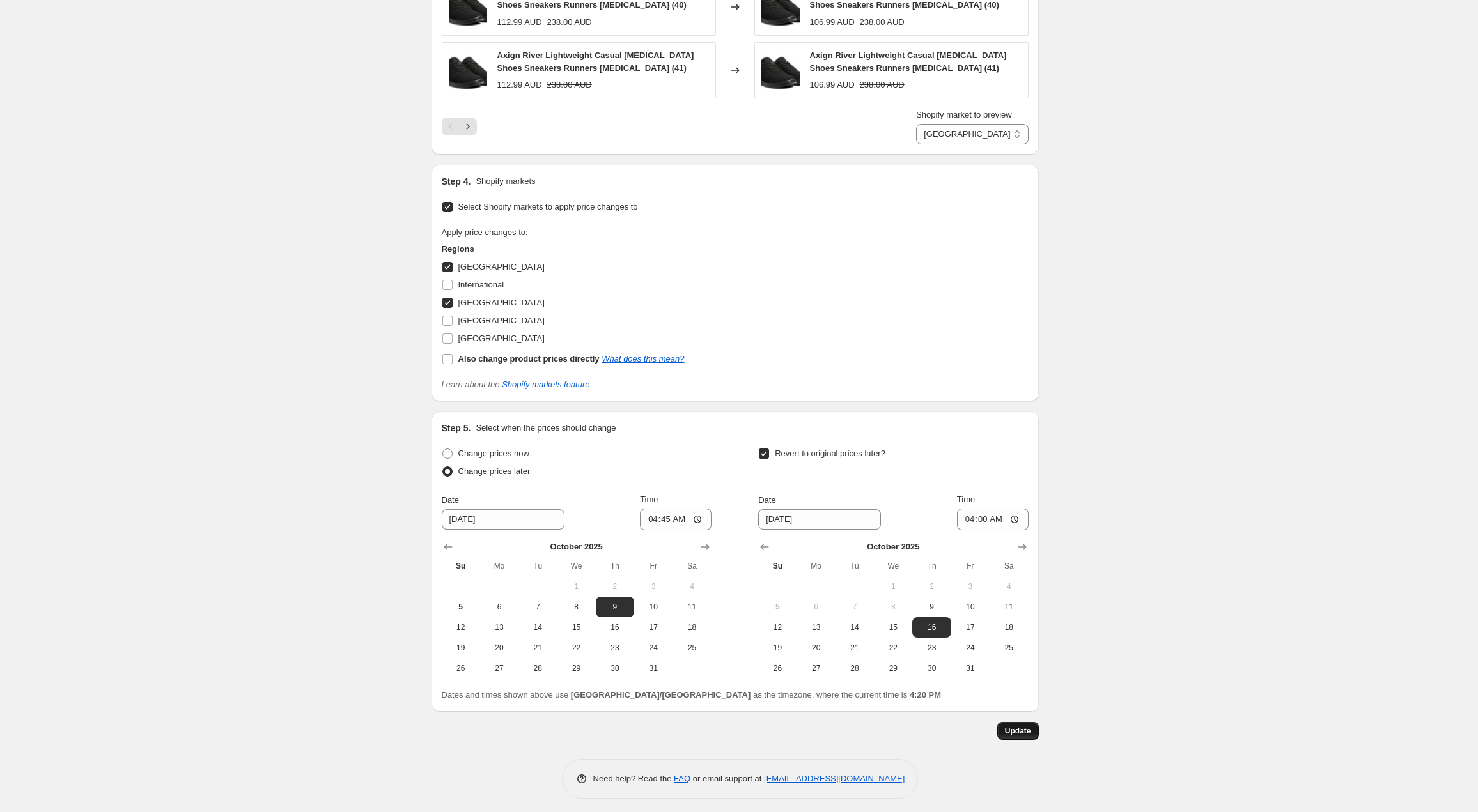
click at [1031, 727] on span "Update" at bounding box center [1018, 731] width 26 height 10
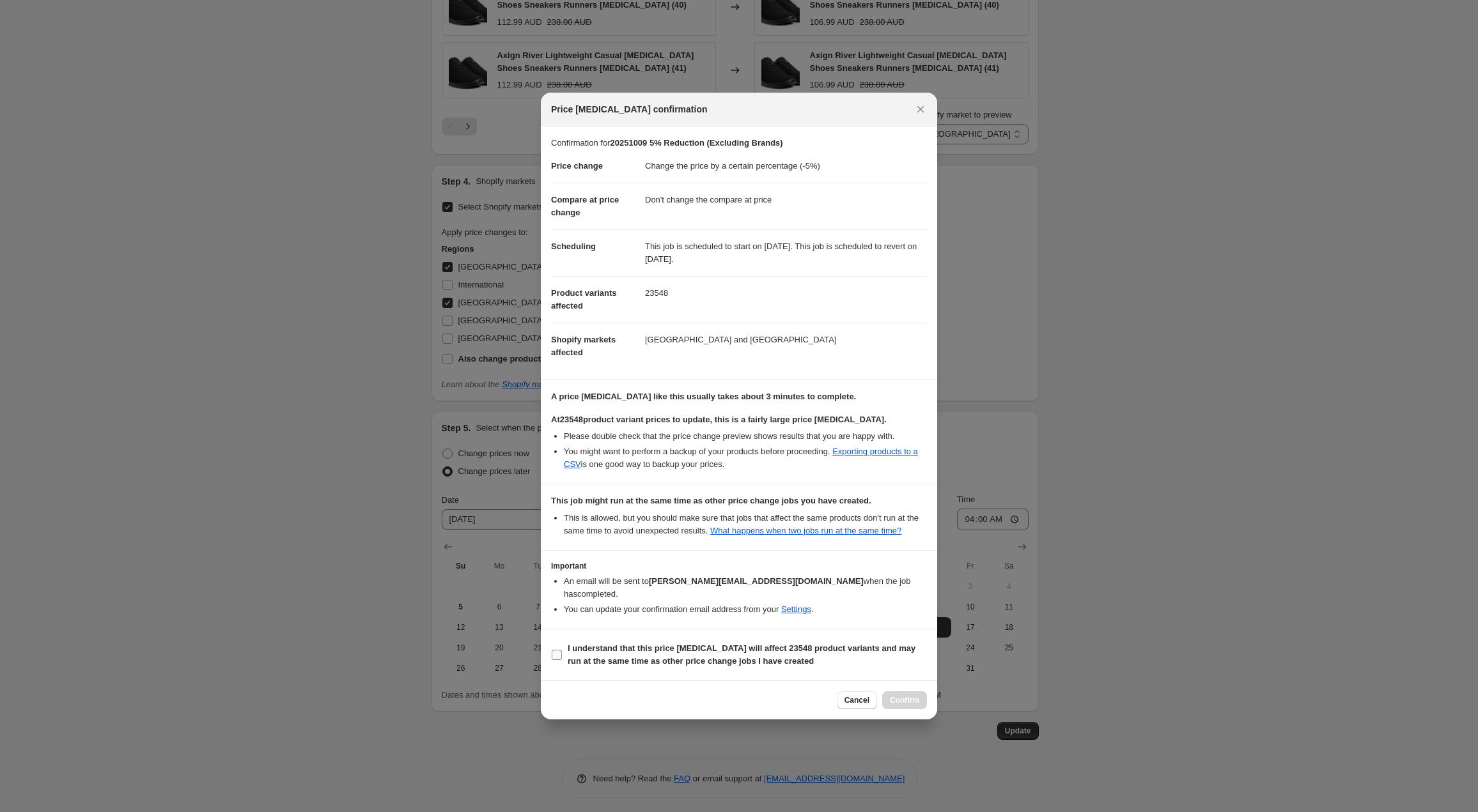
click at [557, 655] on input "I understand that this price change job will affect 23548 product variants and …" at bounding box center [557, 655] width 10 height 10
checkbox input "true"
click at [847, 698] on span "Cancel" at bounding box center [856, 700] width 25 height 10
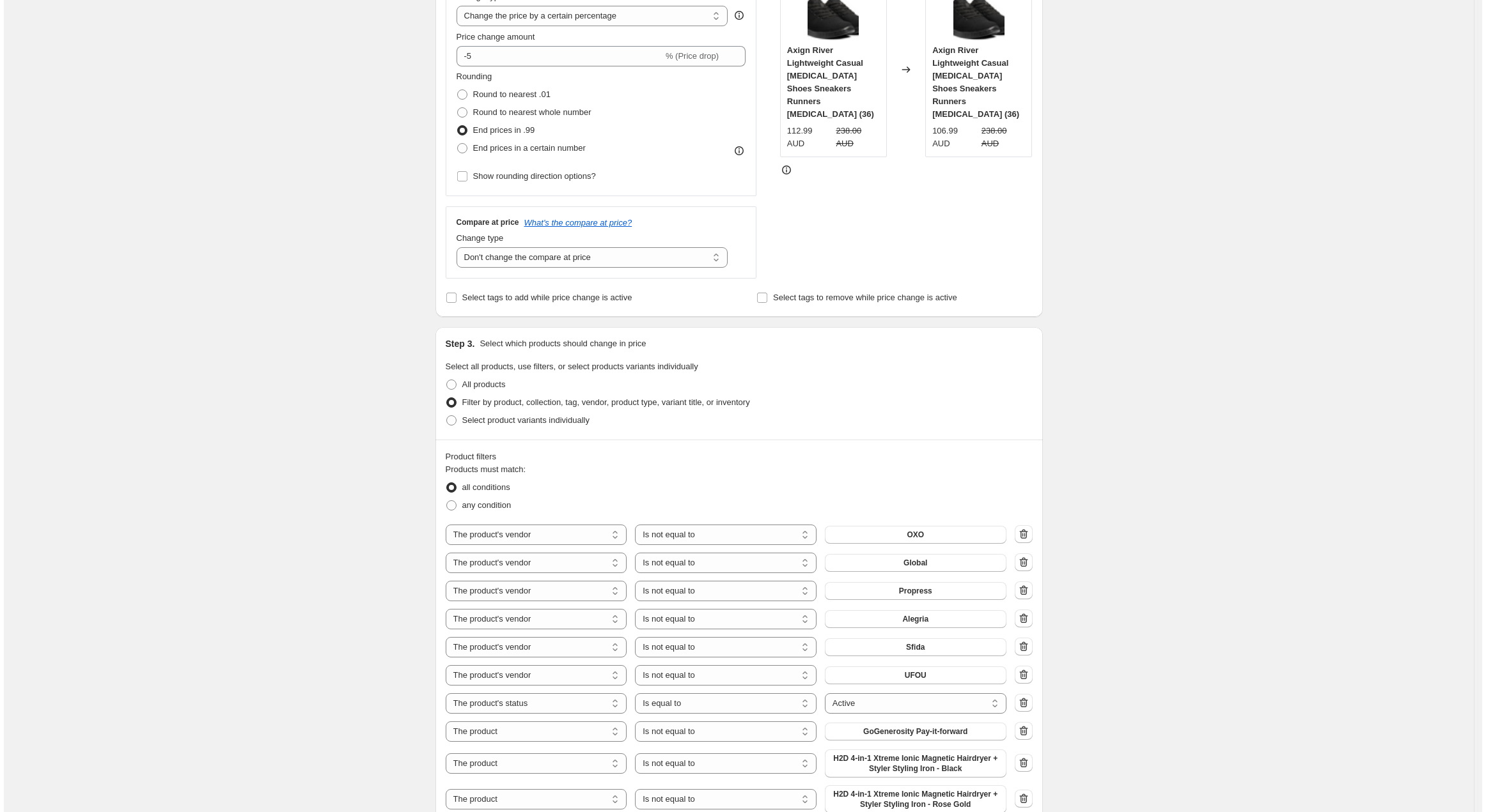
scroll to position [0, 0]
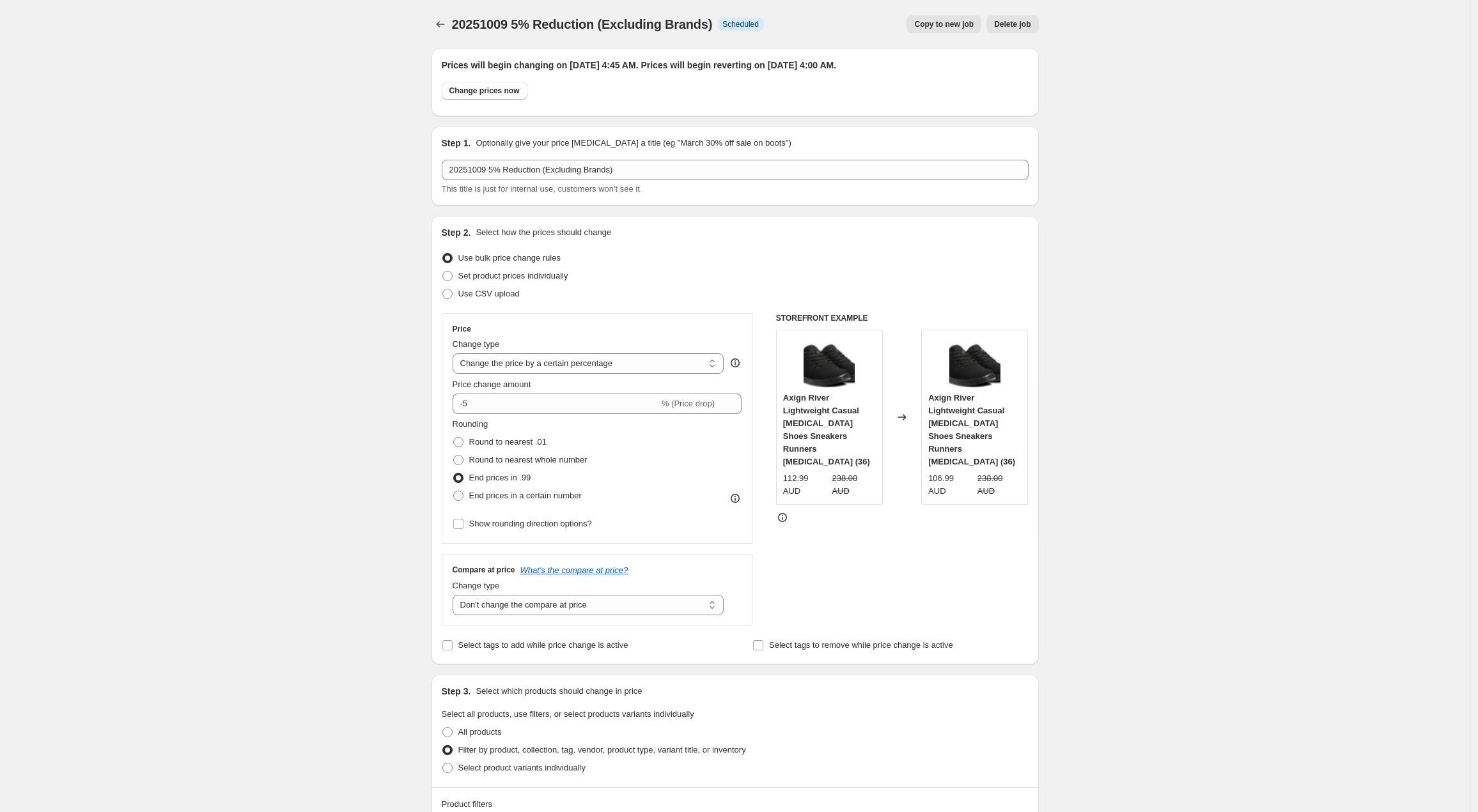
click at [436, 11] on div "20251009 5% Reduction (Excluding Brands). This page is ready 20251009 5% Reduct…" at bounding box center [735, 24] width 607 height 48
click at [443, 21] on icon "Price change jobs" at bounding box center [440, 25] width 13 height 13
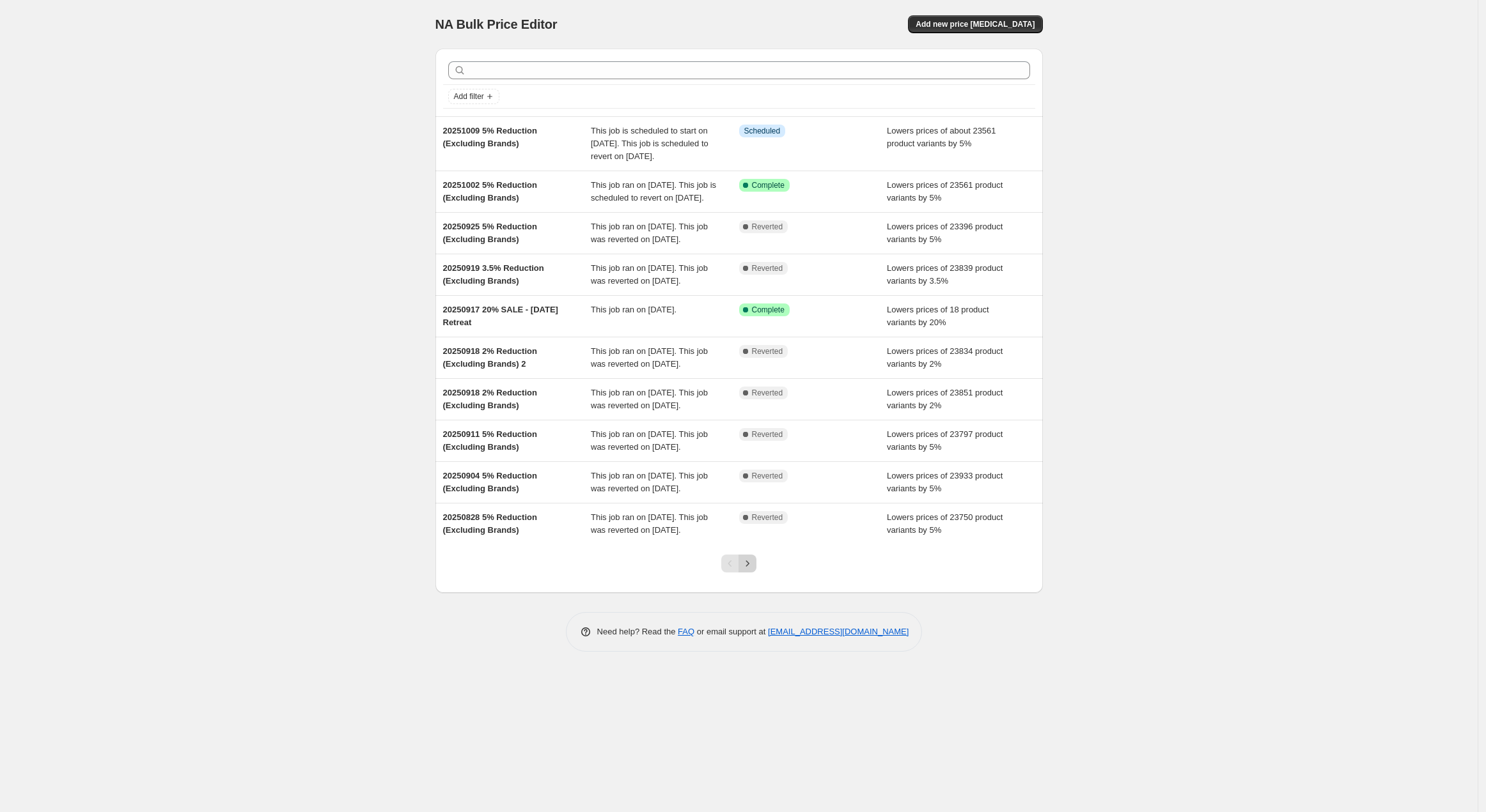
click at [755, 573] on button "Next" at bounding box center [748, 563] width 18 height 18
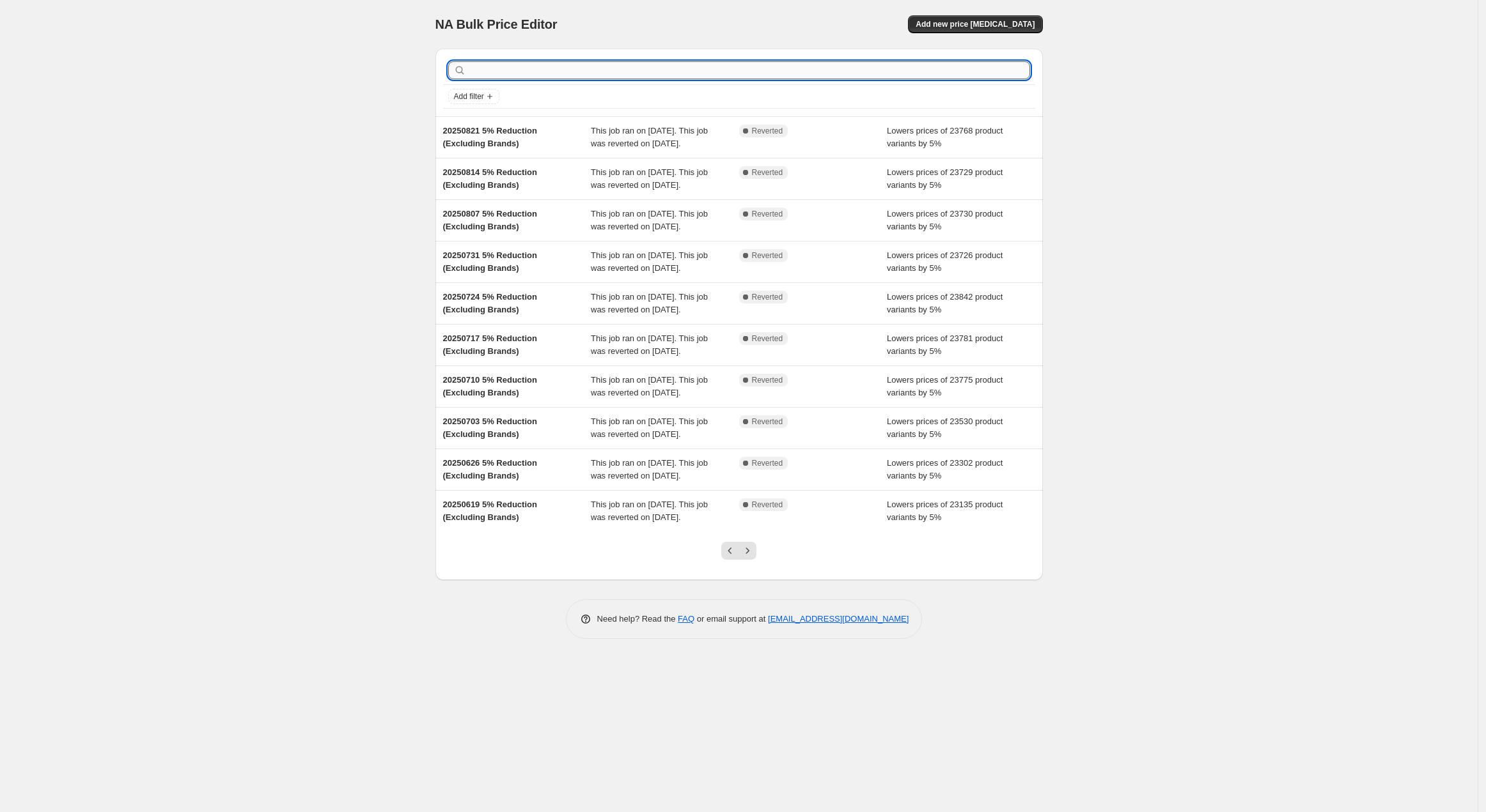
click at [505, 76] on input "text" at bounding box center [749, 71] width 561 height 18
type input "oxo"
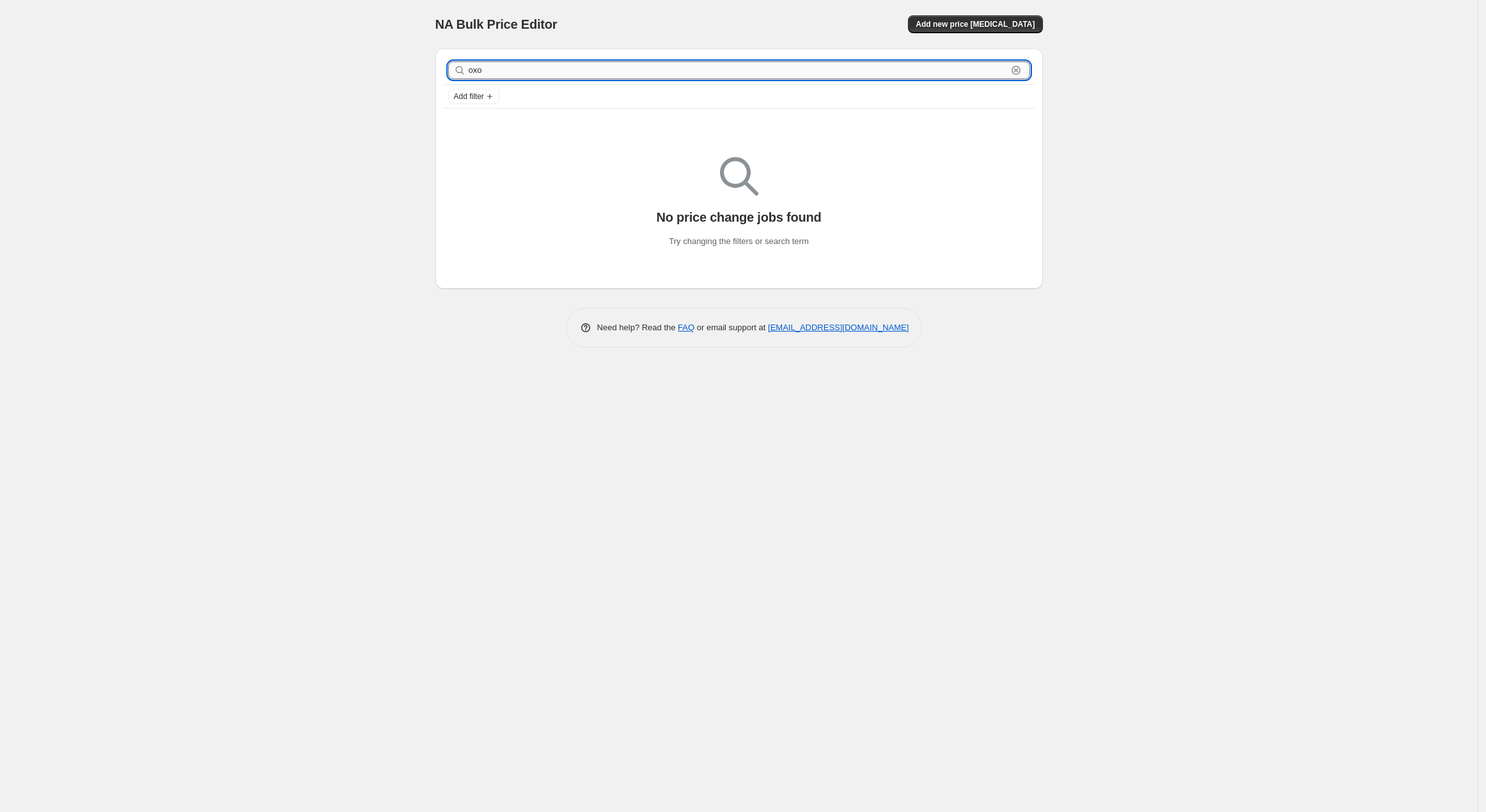
click at [571, 74] on input "oxo" at bounding box center [738, 71] width 538 height 18
